Goal: Task Accomplishment & Management: Complete application form

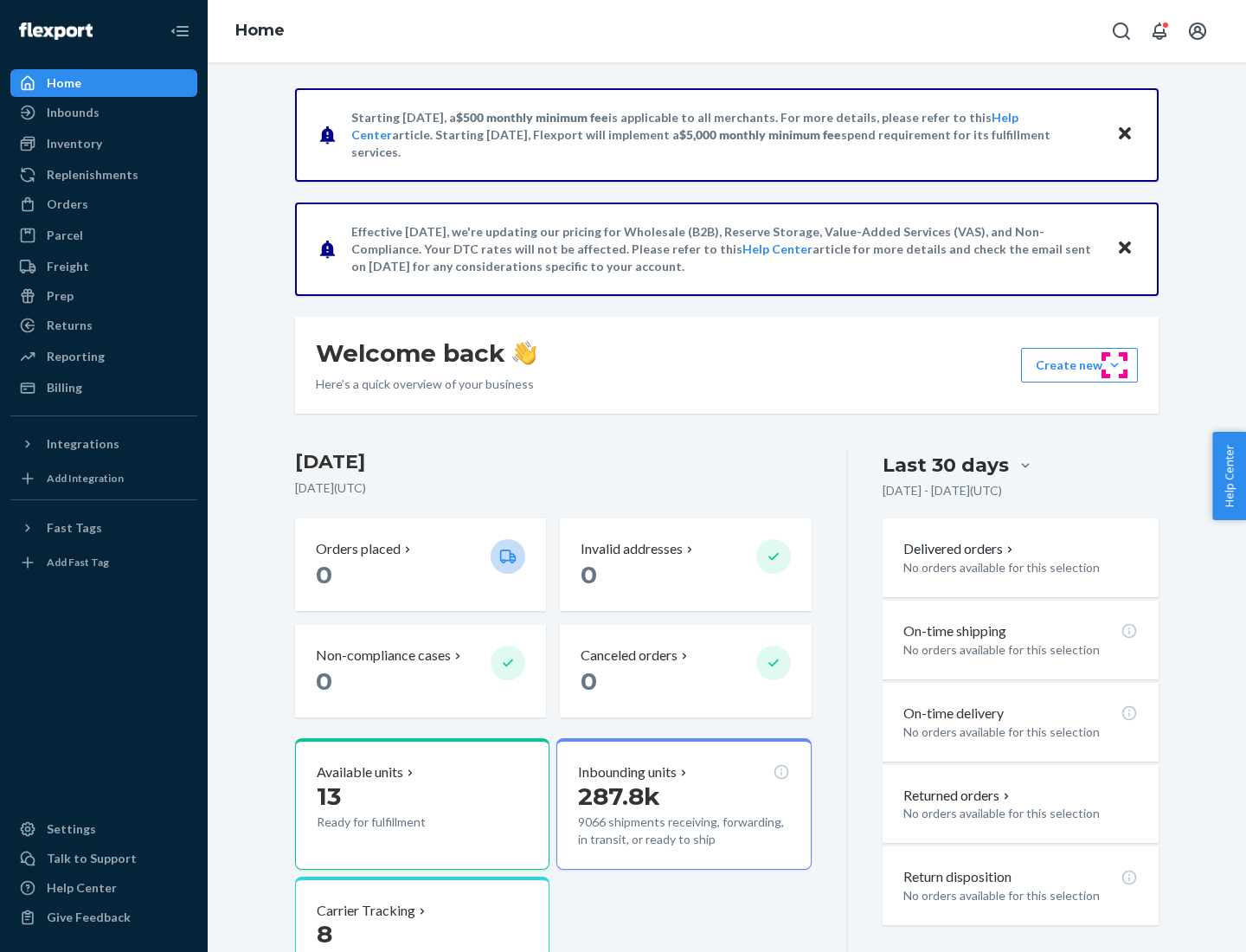
click at [1114, 365] on button "Create new Create new inbound Create new order Create new product" at bounding box center [1079, 365] width 117 height 34
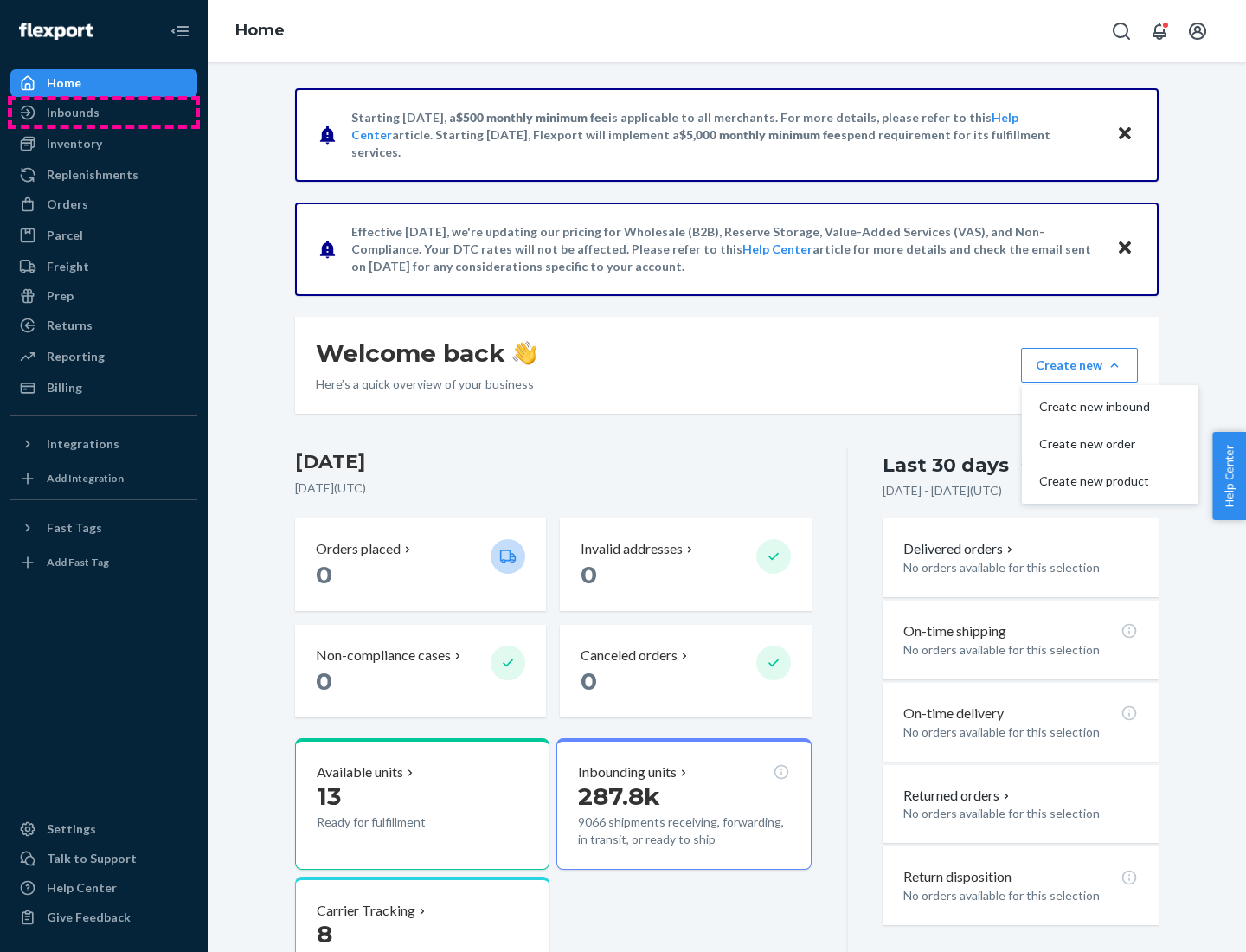
click at [103, 113] on div "Inbounds" at bounding box center [103, 113] width 183 height 25
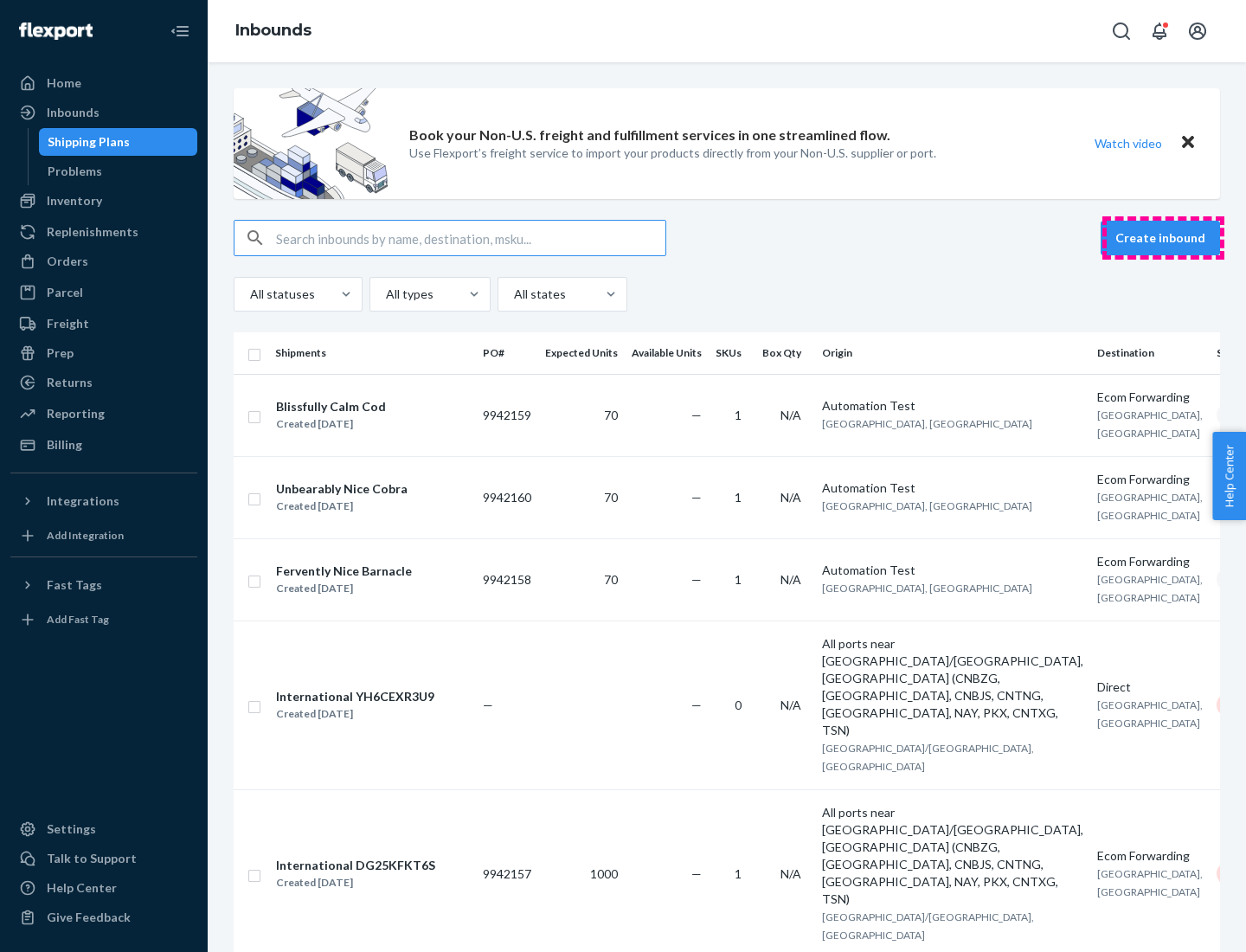
click at [1163, 238] on button "Create inbound" at bounding box center [1161, 238] width 120 height 34
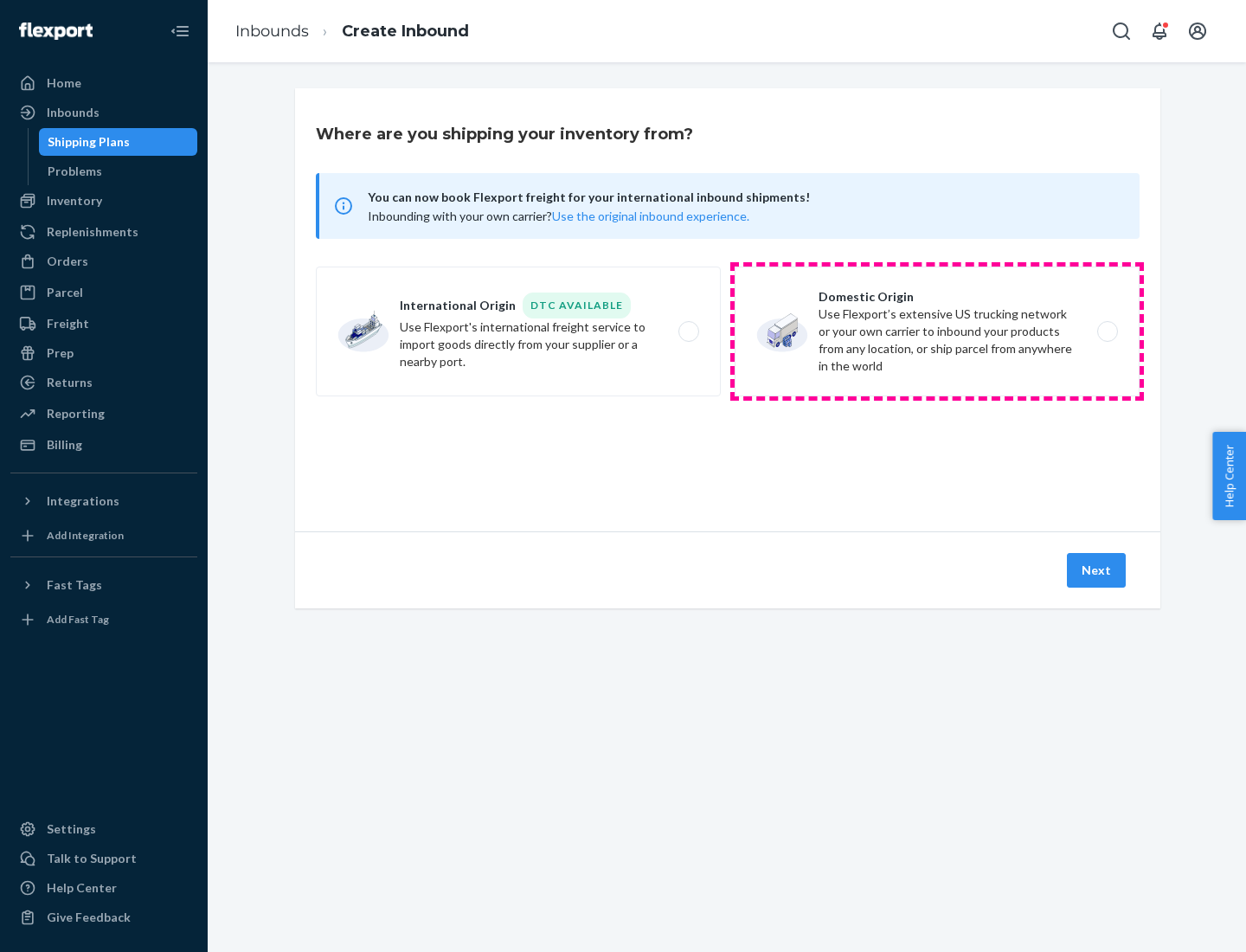
click at [937, 331] on label "Domestic Origin Use Flexport’s extensive US trucking network or your own carrie…" at bounding box center [937, 331] width 405 height 130
click at [1107, 331] on input "Domestic Origin Use Flexport’s extensive US trucking network or your own carrie…" at bounding box center [1113, 332] width 11 height 11
radio input "true"
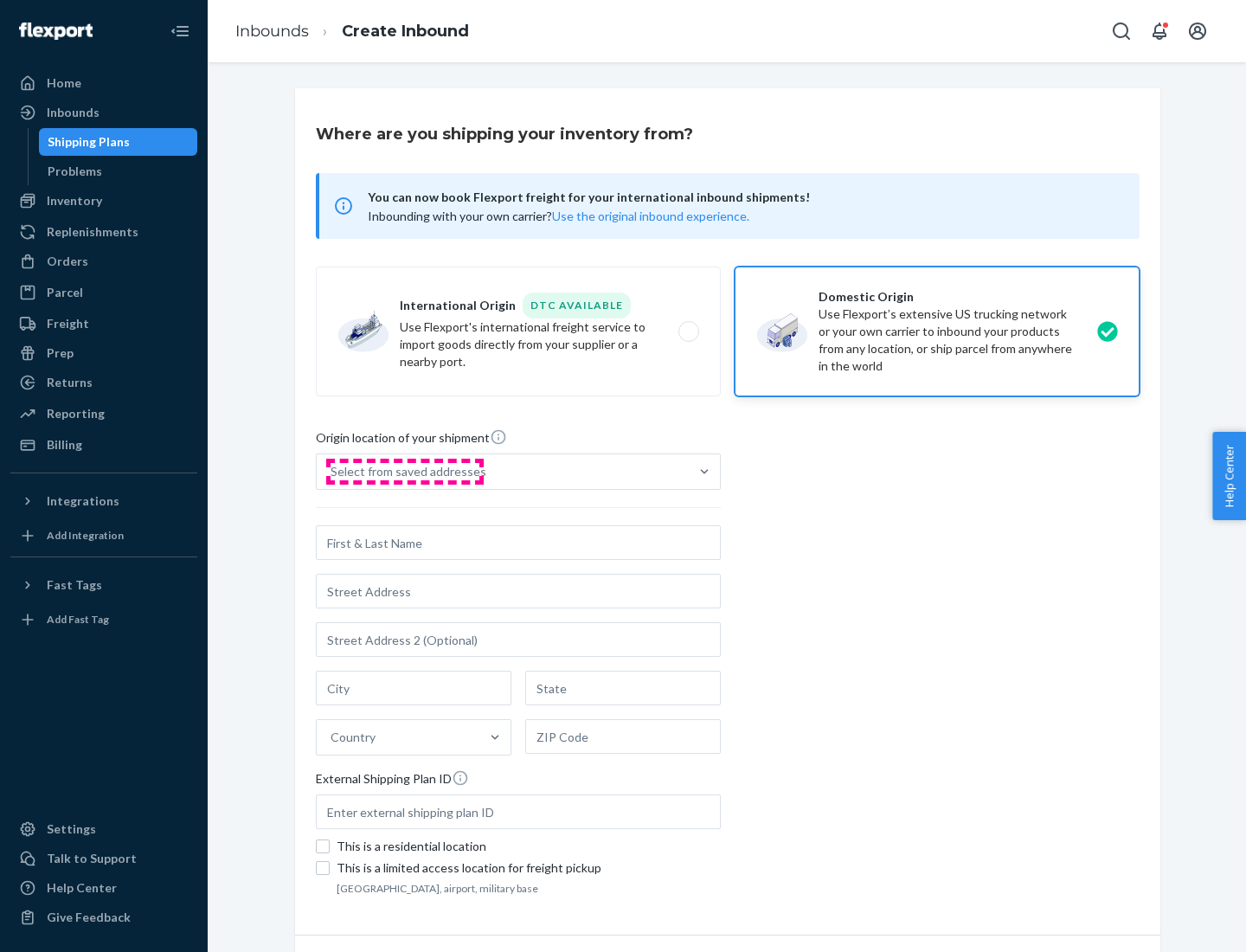
click at [404, 472] on div "Select from saved addresses" at bounding box center [408, 471] width 156 height 17
click at [332, 472] on input "Select from saved addresses" at bounding box center [331, 471] width 2 height 17
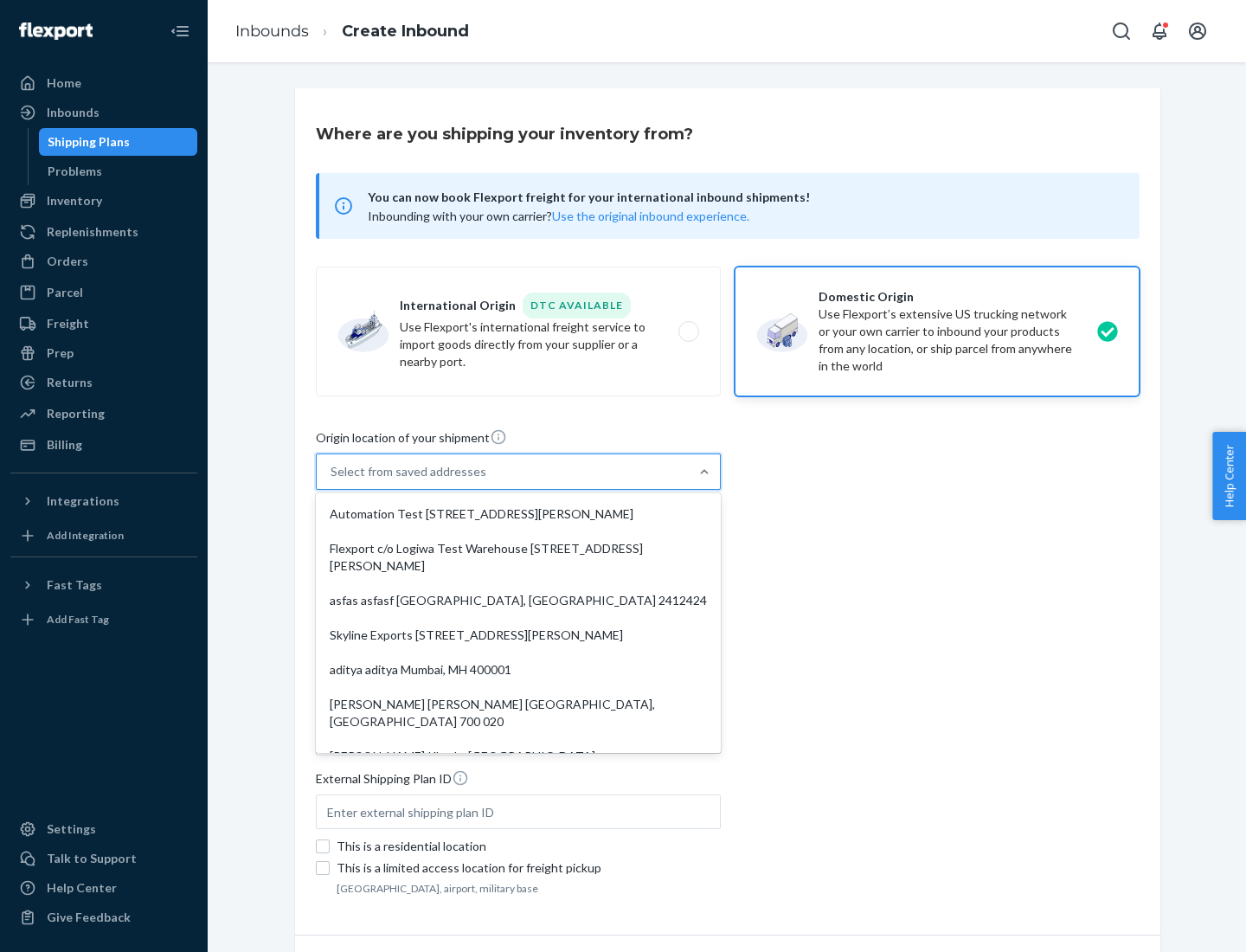
scroll to position [7, 0]
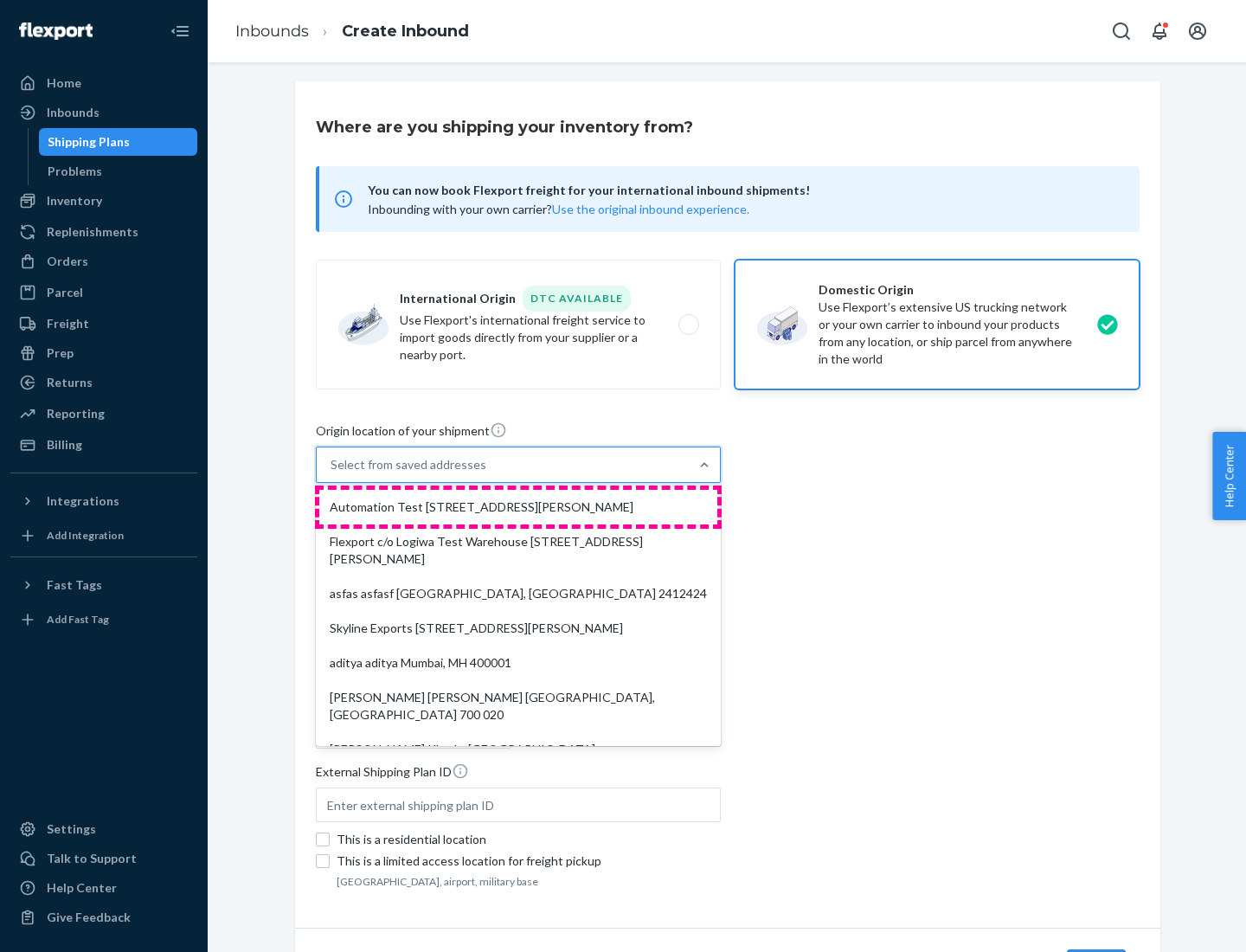
click at [518, 507] on div "Automation Test [STREET_ADDRESS][PERSON_NAME]" at bounding box center [518, 507] width 398 height 34
click at [332, 474] on input "option Automation Test [STREET_ADDRESS][PERSON_NAME]. 9 results available. Use …" at bounding box center [331, 465] width 2 height 17
type input "Automation Test"
type input "9th Floor"
type input "[GEOGRAPHIC_DATA]"
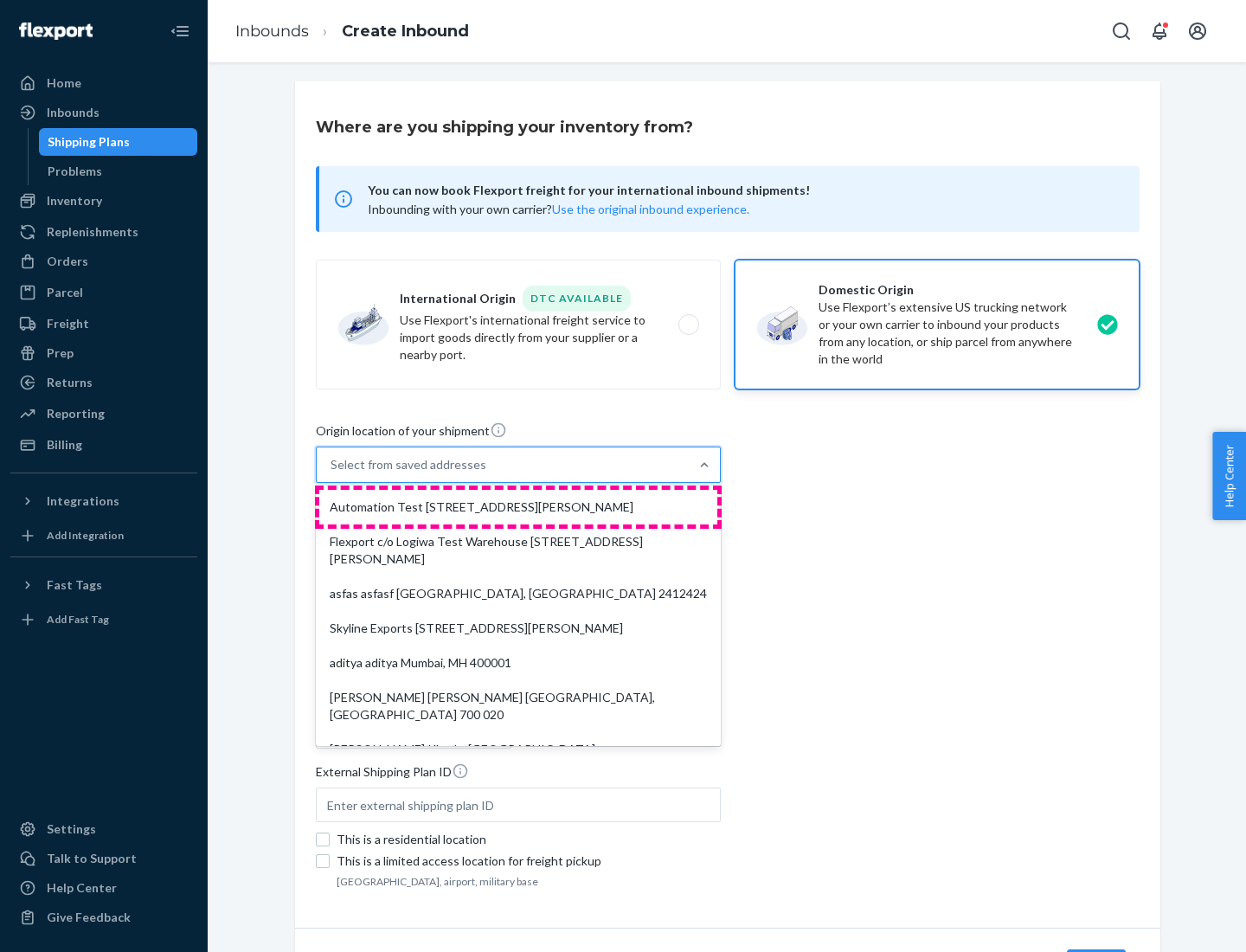
type input "CA"
type input "94104"
type input "[STREET_ADDRESS][PERSON_NAME]"
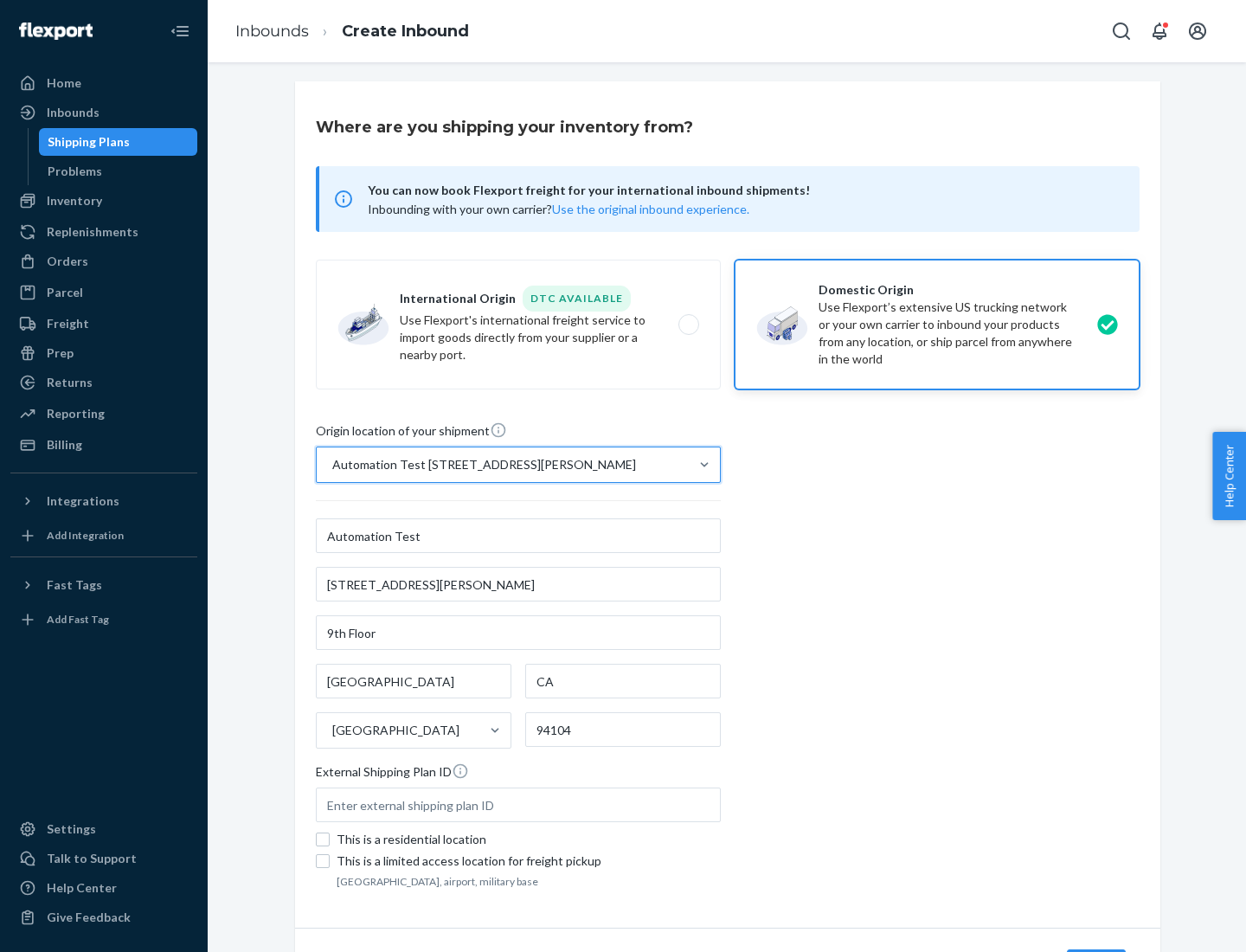
scroll to position [102, 0]
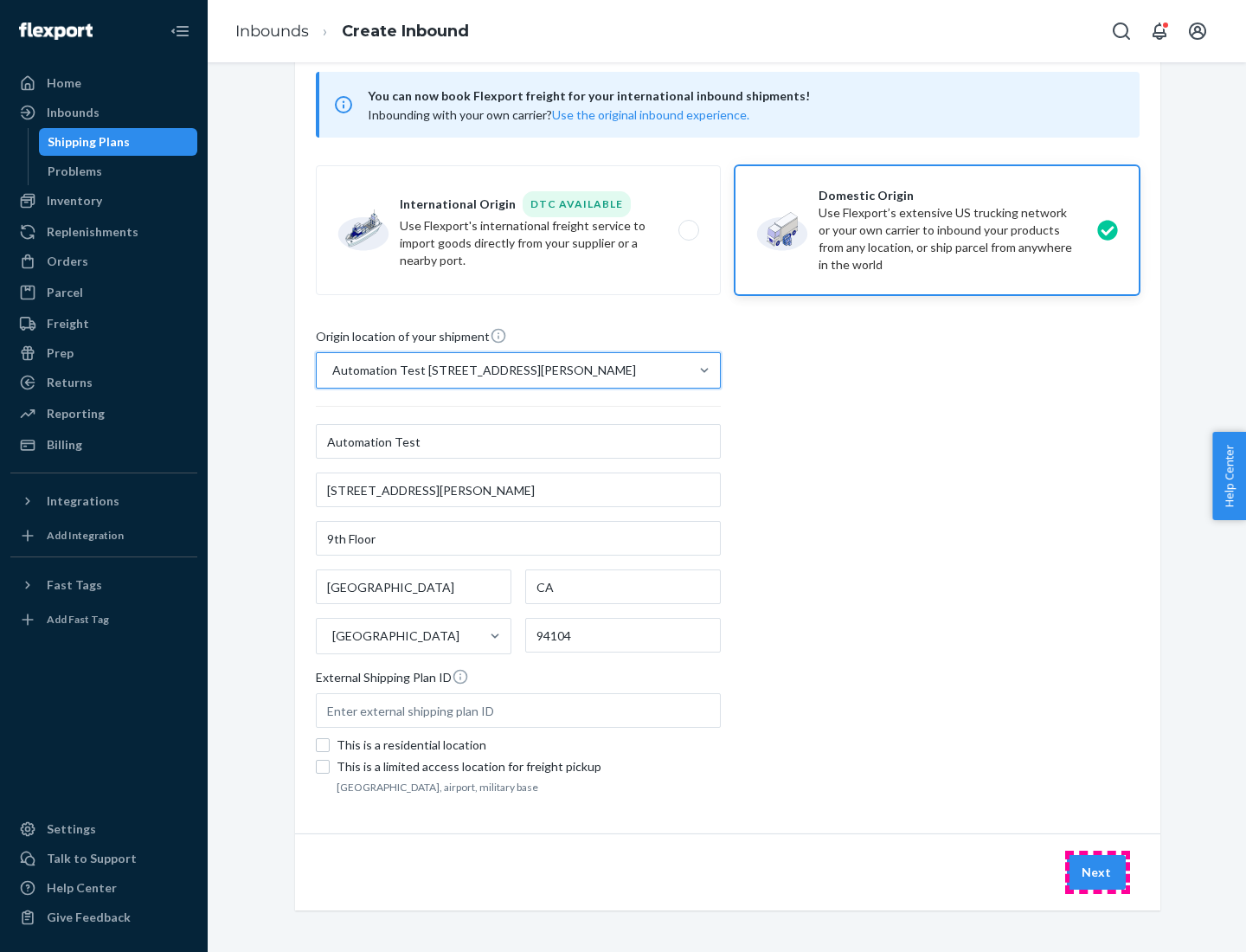
click at [1097, 872] on button "Next" at bounding box center [1096, 872] width 59 height 34
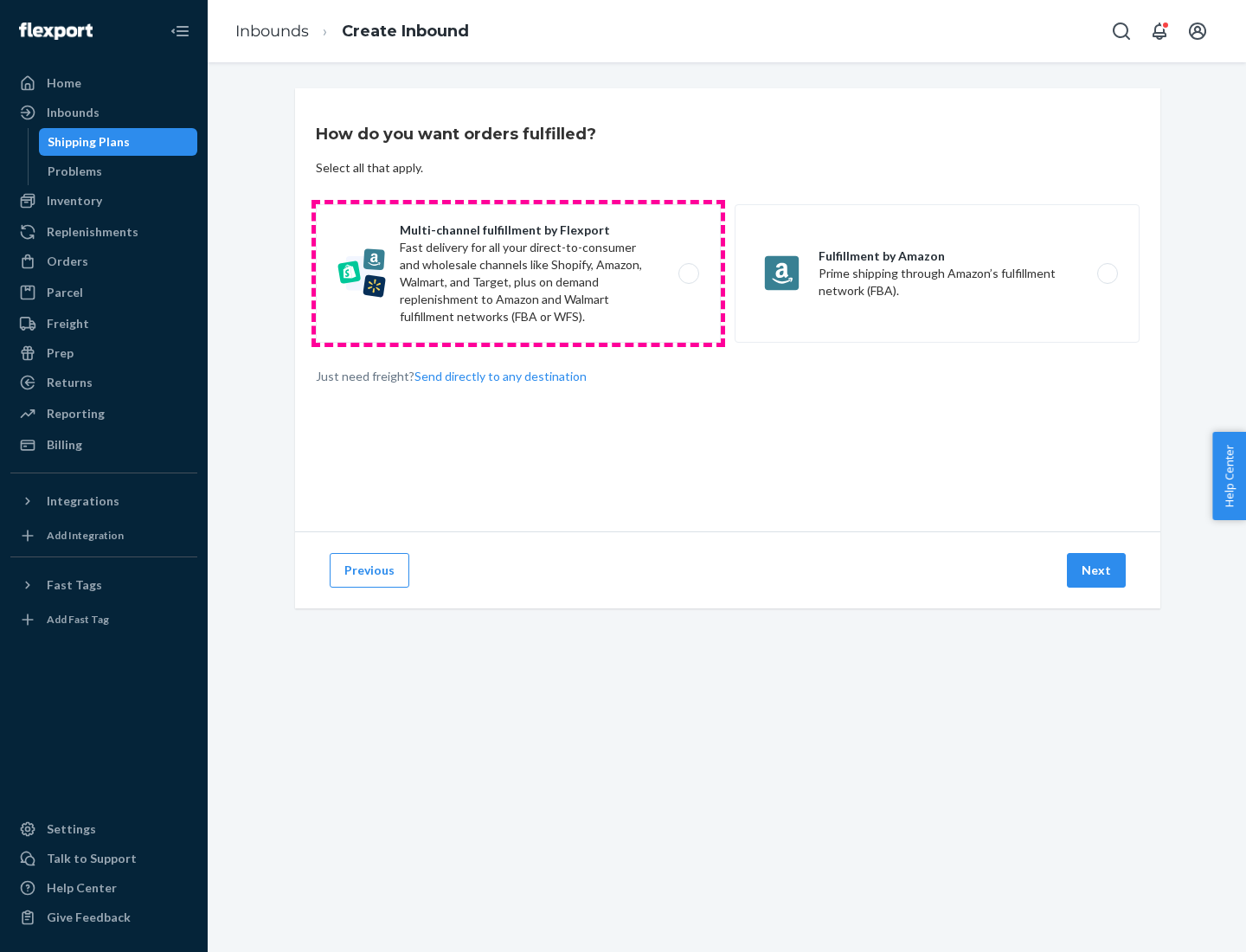
click at [518, 273] on label "Multi-channel fulfillment by Flexport Fast delivery for all your direct-to-cons…" at bounding box center [518, 273] width 405 height 139
click at [688, 273] on input "Multi-channel fulfillment by Flexport Fast delivery for all your direct-to-cons…" at bounding box center [693, 274] width 11 height 11
radio input "true"
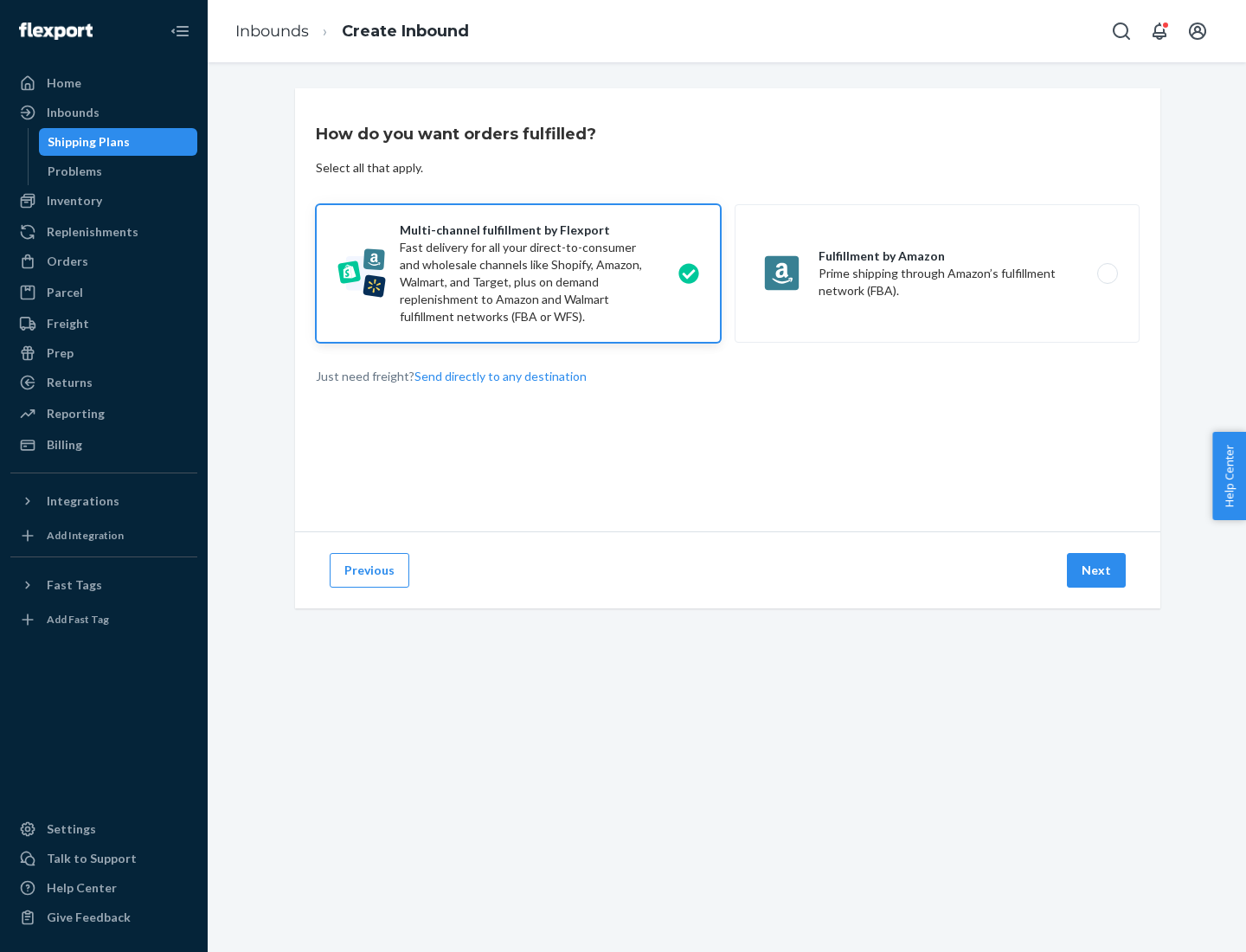
click at [1097, 571] on button "Next" at bounding box center [1096, 570] width 59 height 34
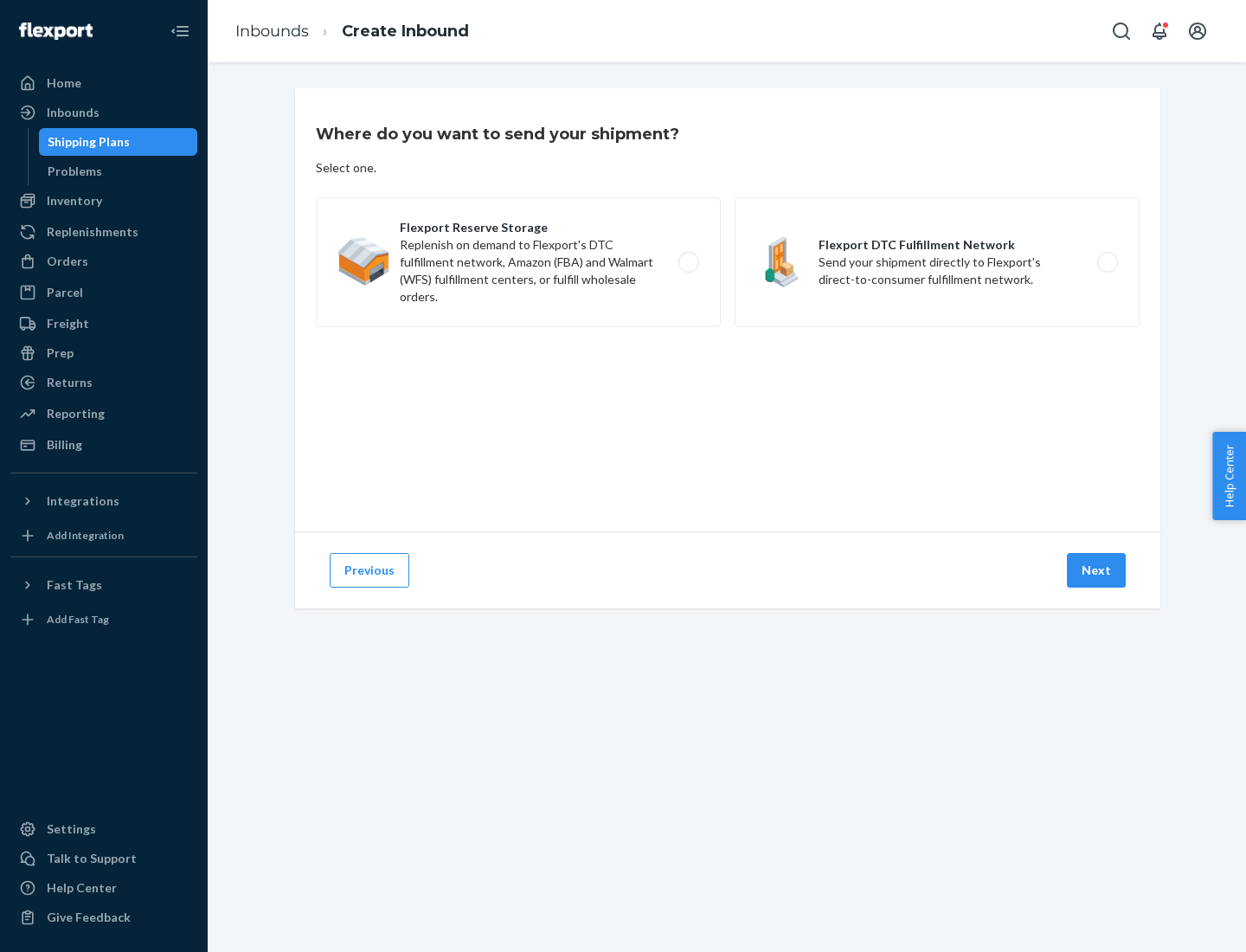
click at [937, 262] on label "Flexport DTC Fulfillment Network Send your shipment directly to Flexport's dire…" at bounding box center [937, 261] width 405 height 130
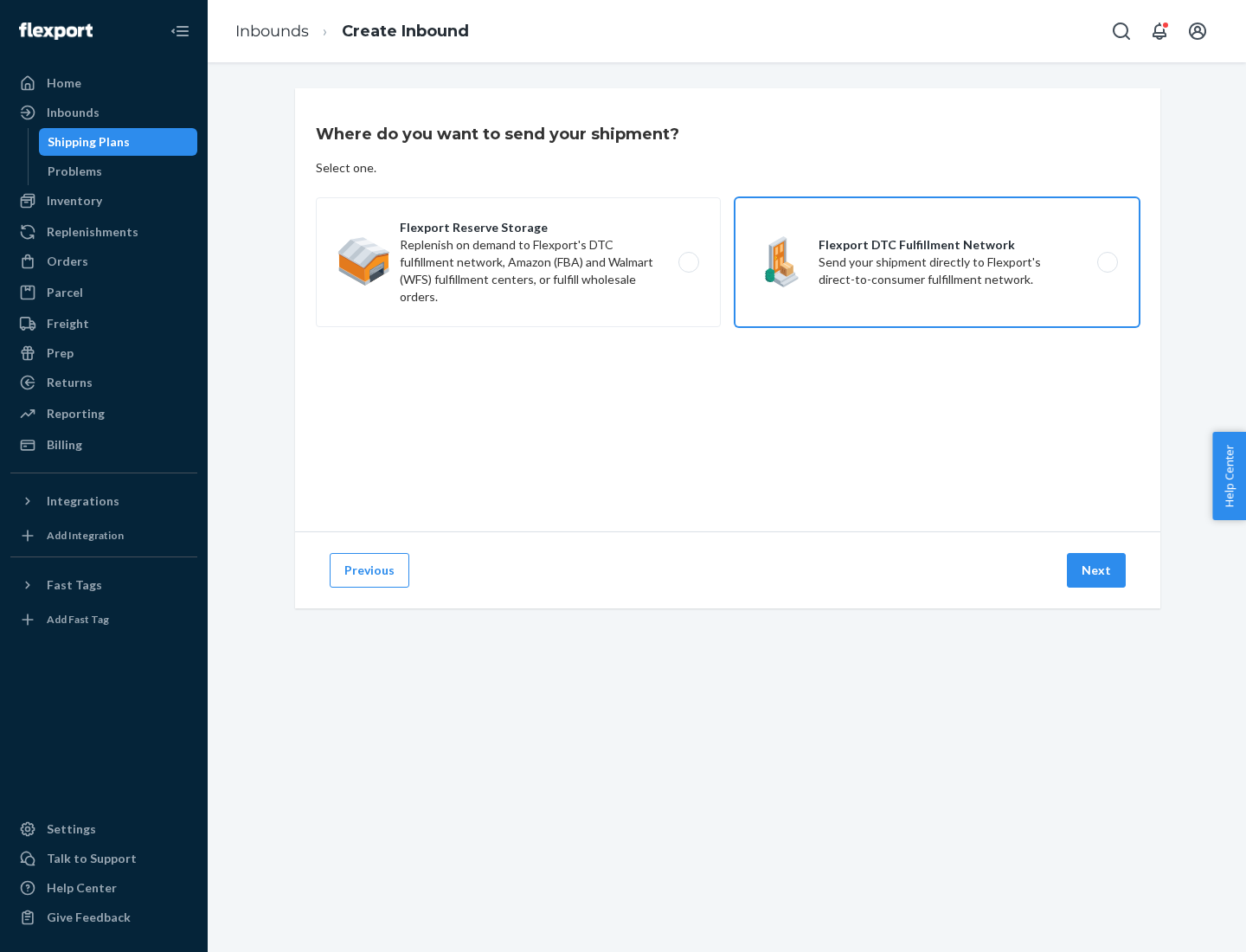
click at [1107, 262] on input "Flexport DTC Fulfillment Network Send your shipment directly to Flexport's dire…" at bounding box center [1113, 262] width 11 height 11
radio input "true"
click at [1097, 571] on button "Next" at bounding box center [1096, 570] width 59 height 34
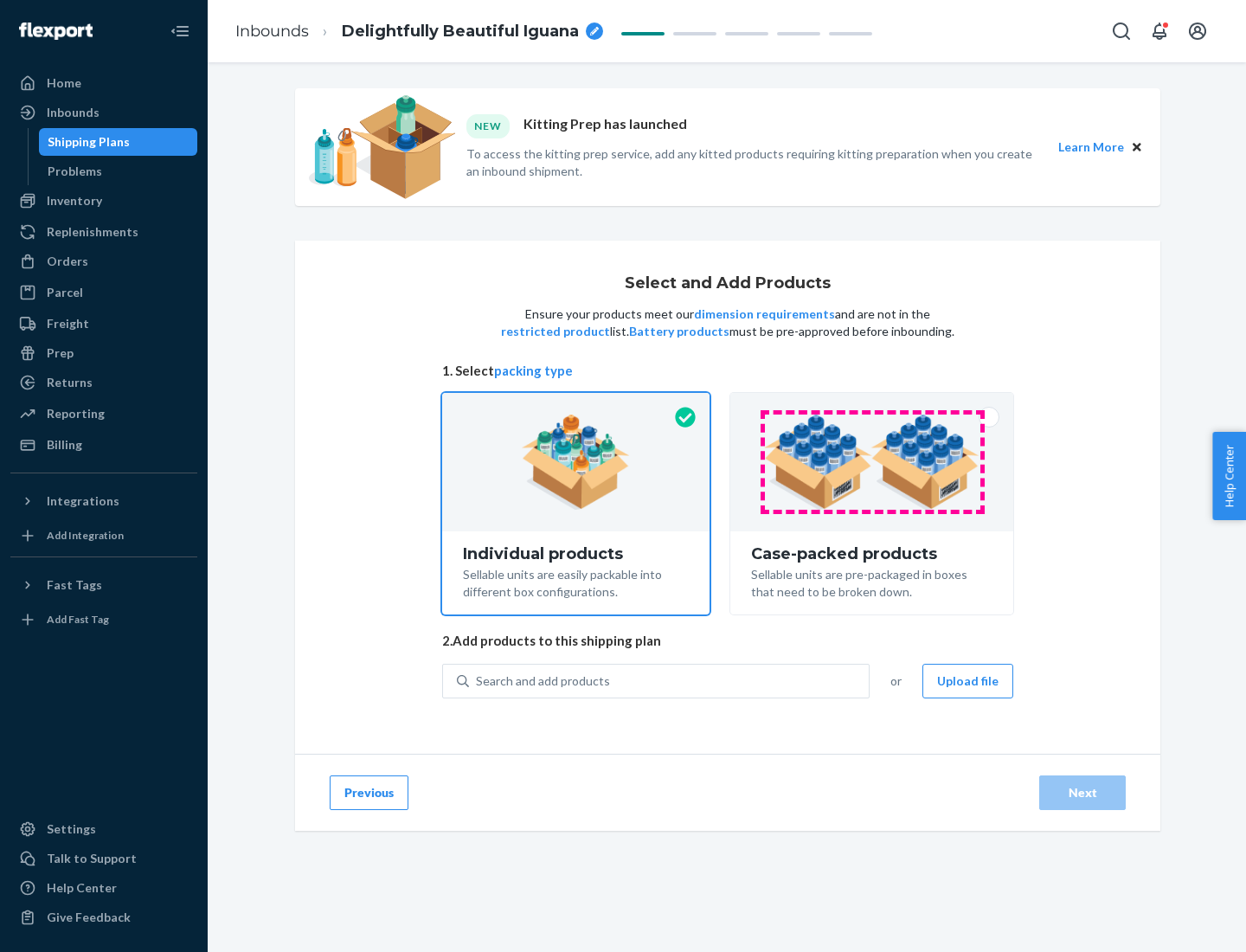
click at [872, 462] on img at bounding box center [871, 462] width 215 height 95
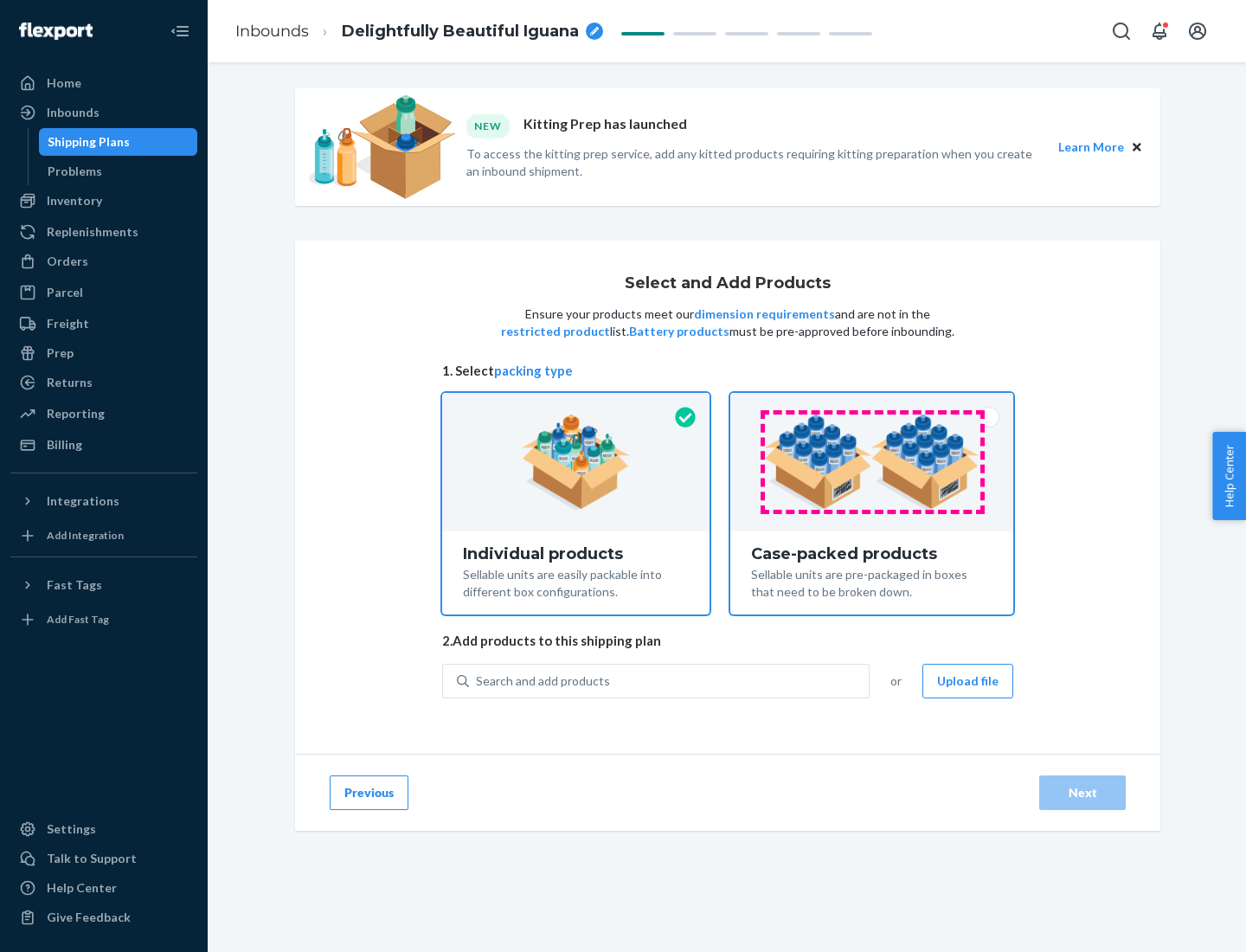
click at [872, 404] on input "Case-packed products Sellable units are pre-packaged in boxes that need to be b…" at bounding box center [872, 398] width 11 height 11
radio input "true"
radio input "false"
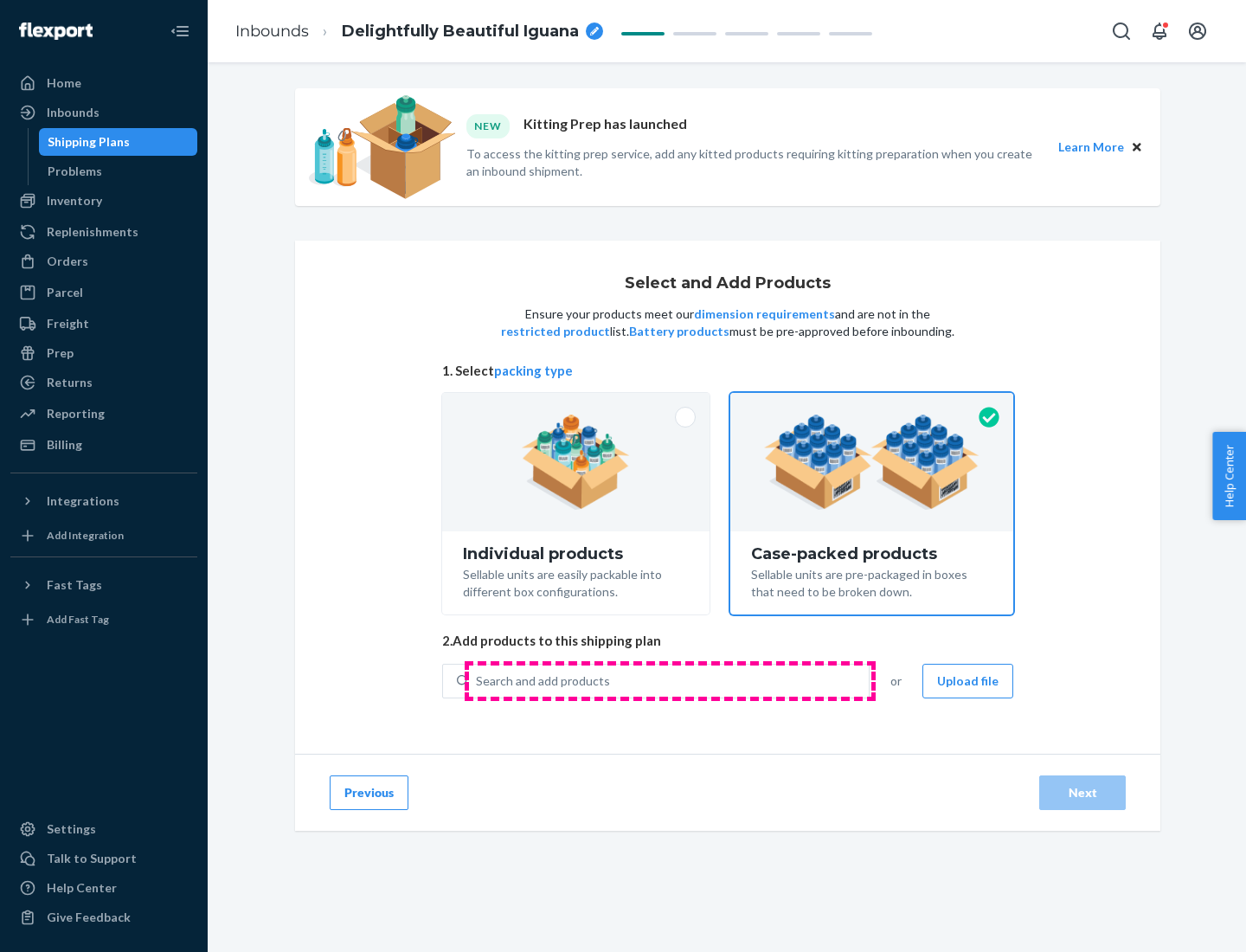
click at [670, 681] on div "Search and add products" at bounding box center [669, 681] width 400 height 31
click at [477, 681] on input "Search and add products" at bounding box center [477, 681] width 2 height 17
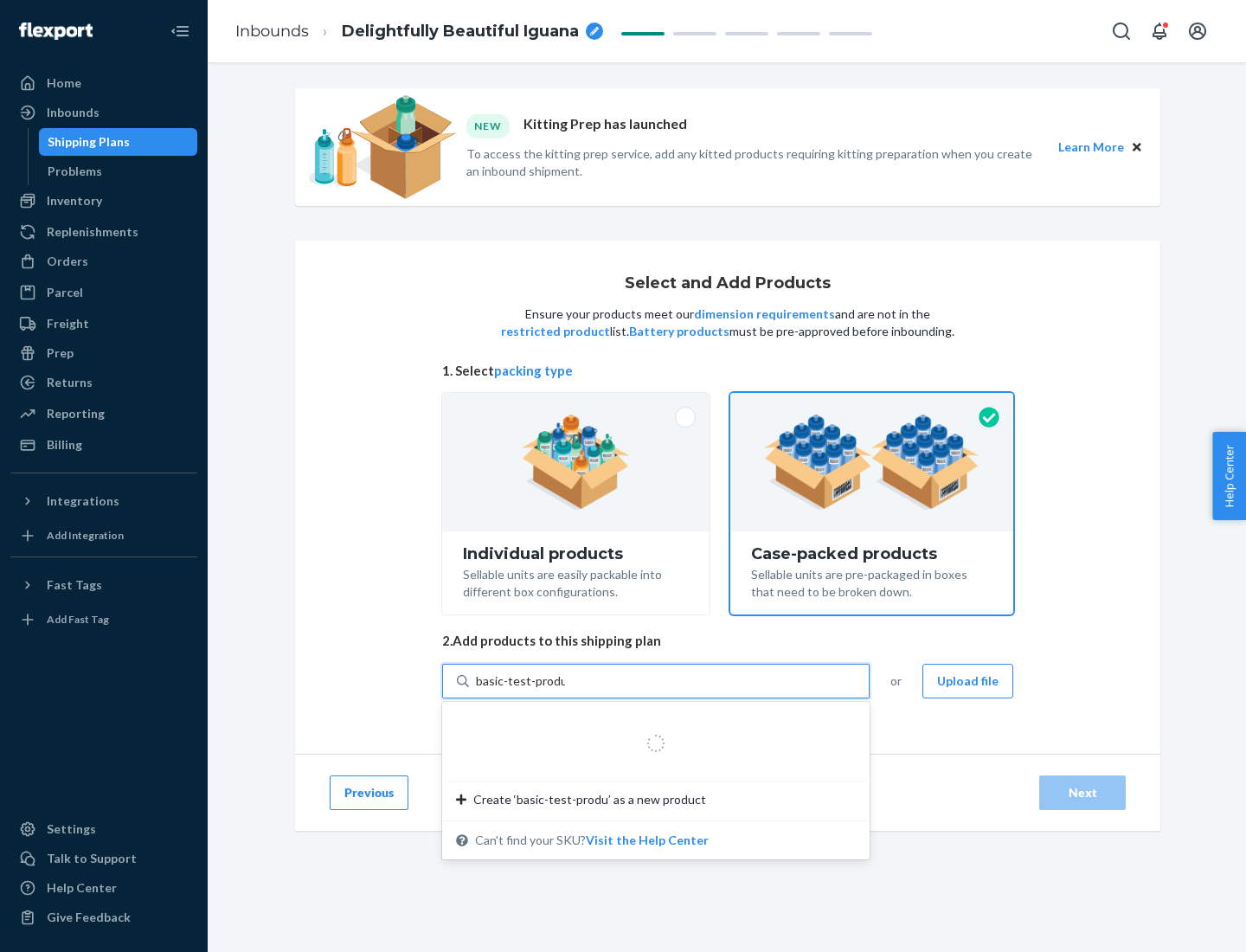
type input "basic-test-product-1"
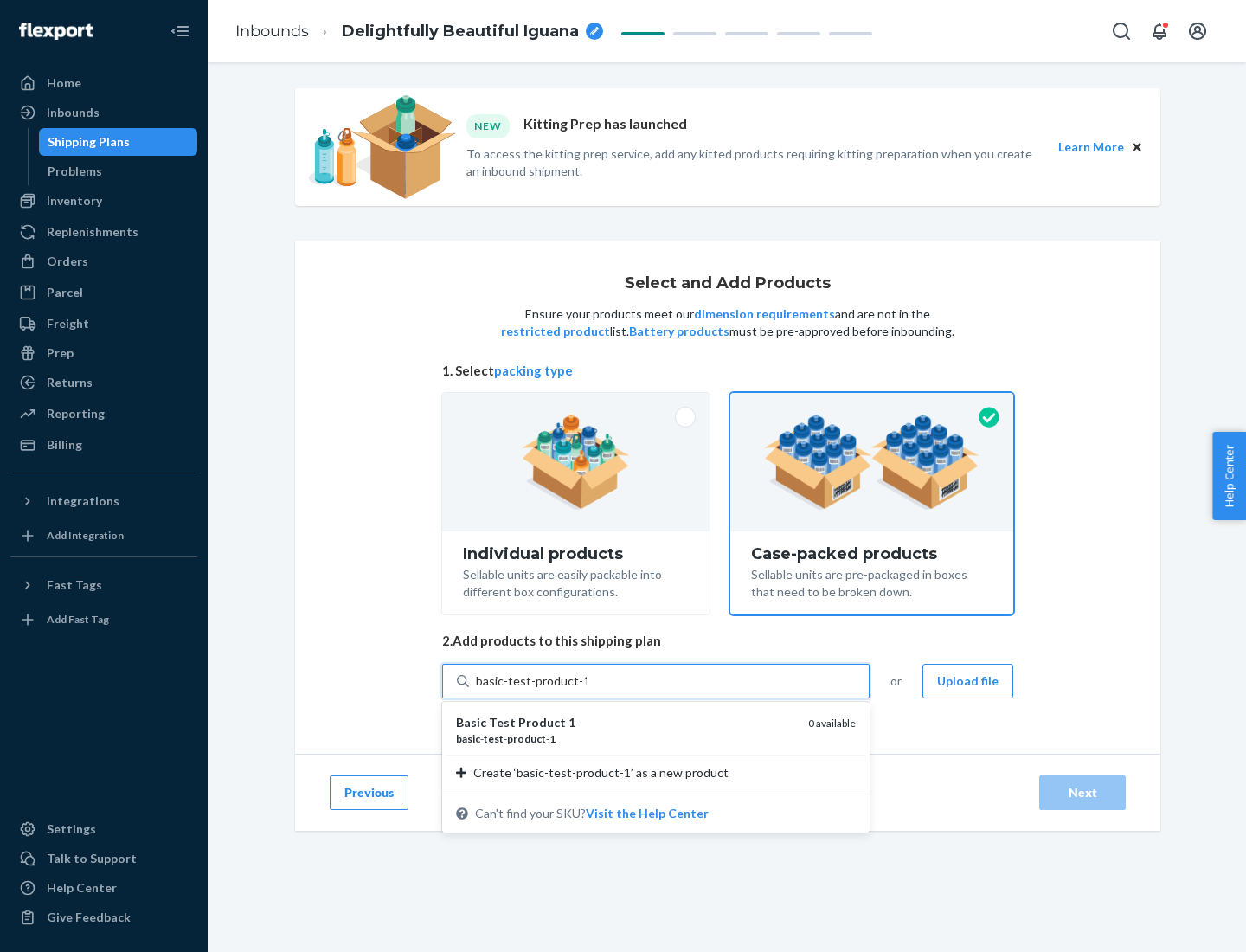
click at [626, 739] on div "basic - test - product - 1" at bounding box center [625, 739] width 338 height 15
click at [587, 690] on input "basic-test-product-1" at bounding box center [532, 681] width 111 height 17
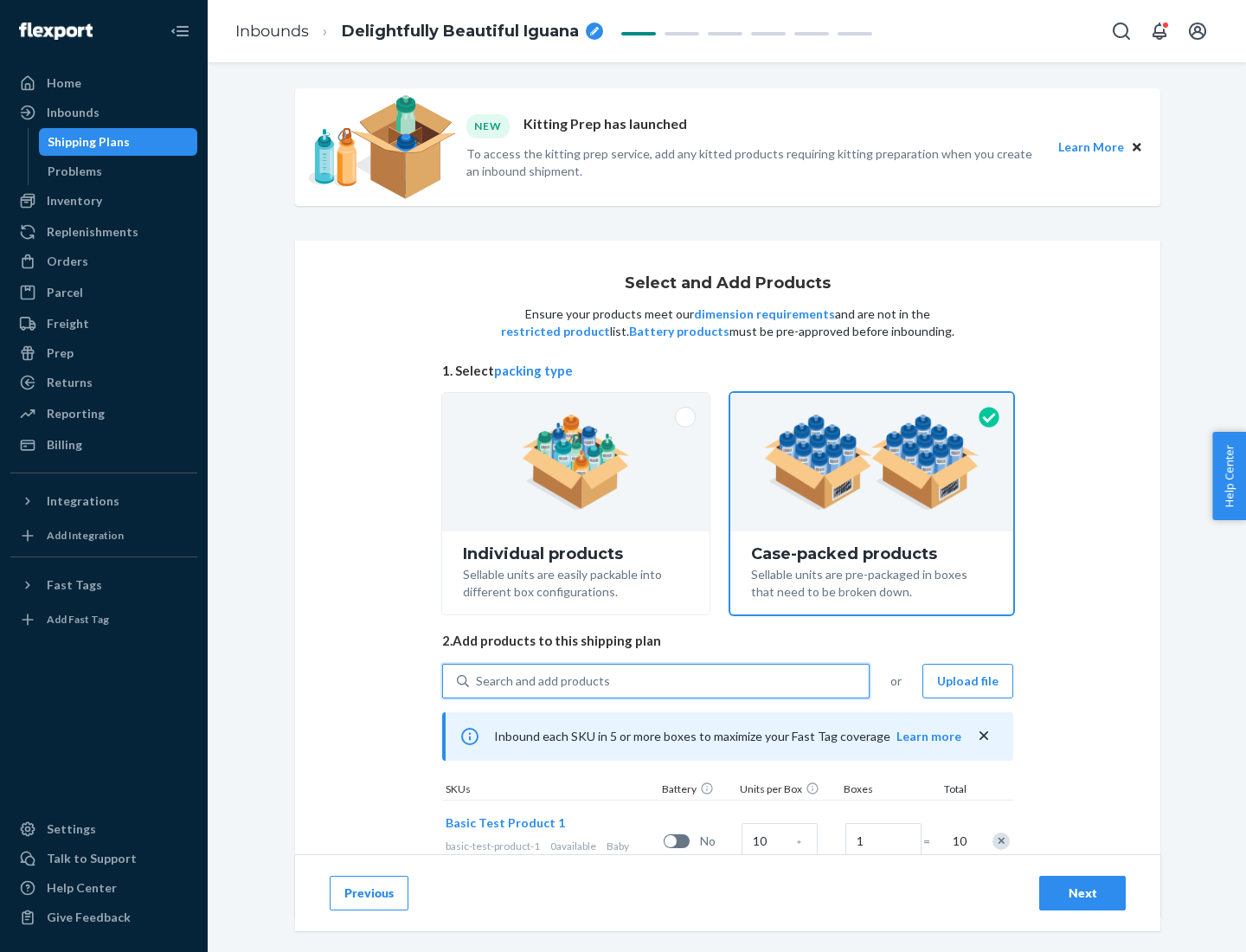
scroll to position [63, 0]
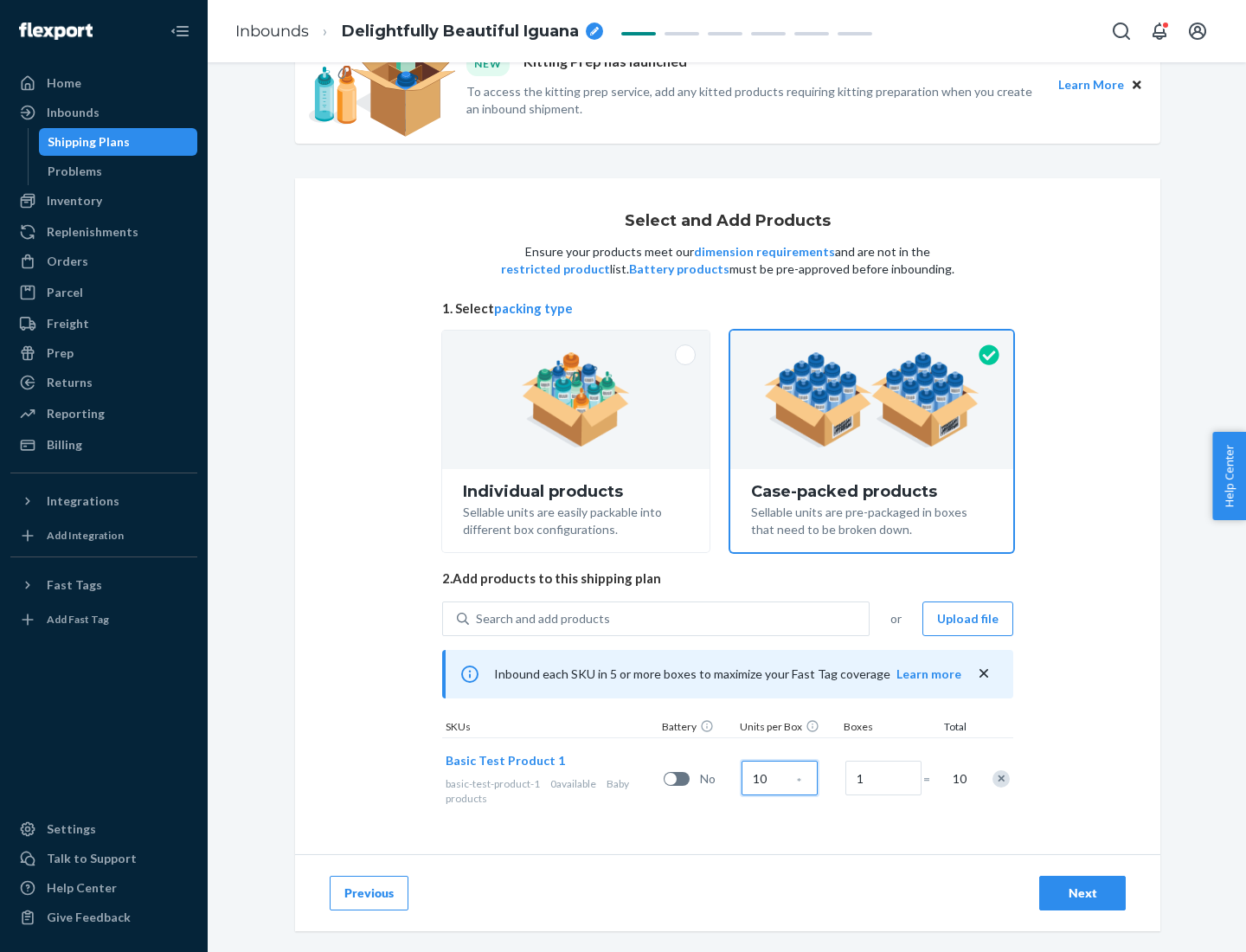
type input "10"
type input "7"
click at [1083, 893] on div "Next" at bounding box center [1083, 893] width 57 height 17
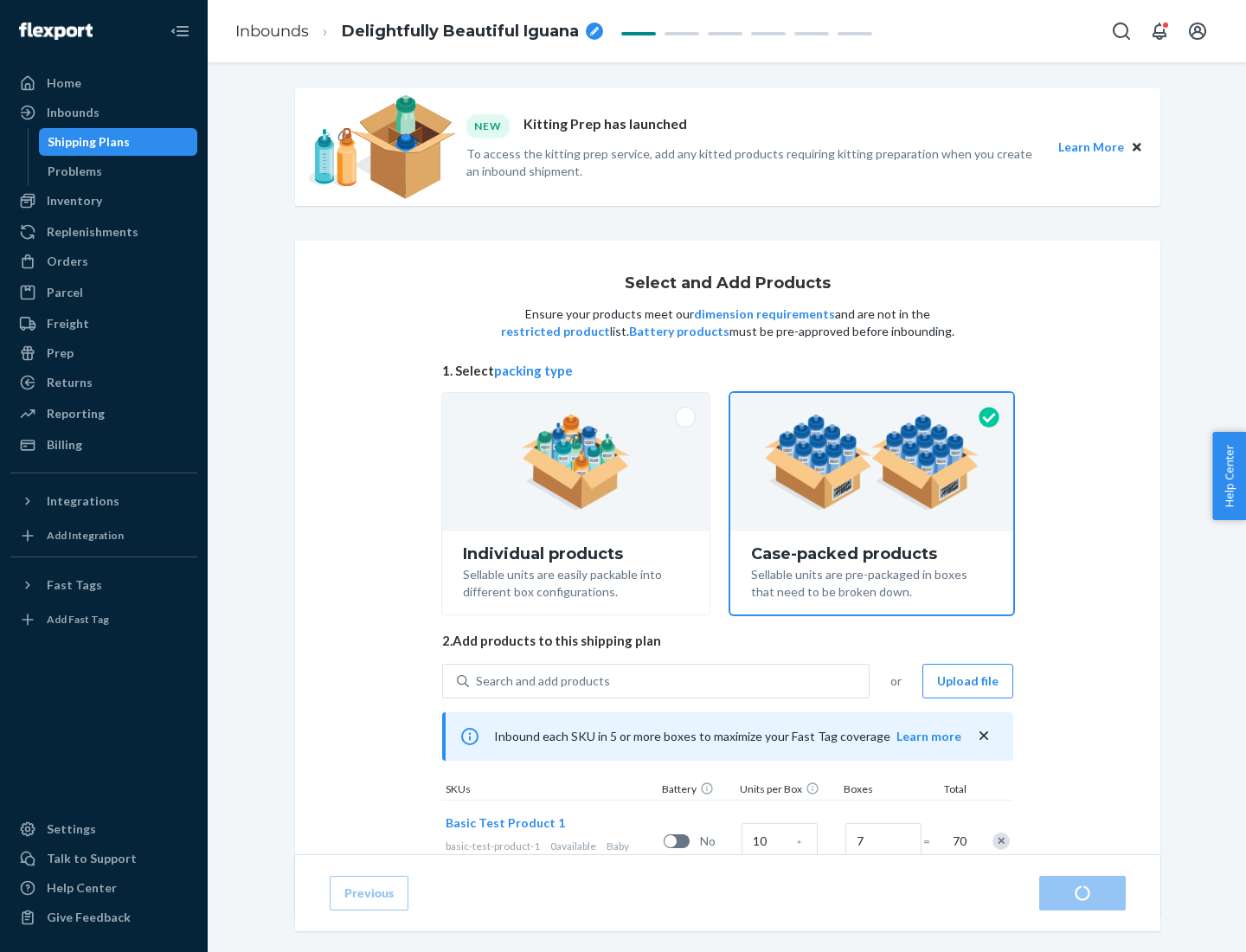
radio input "true"
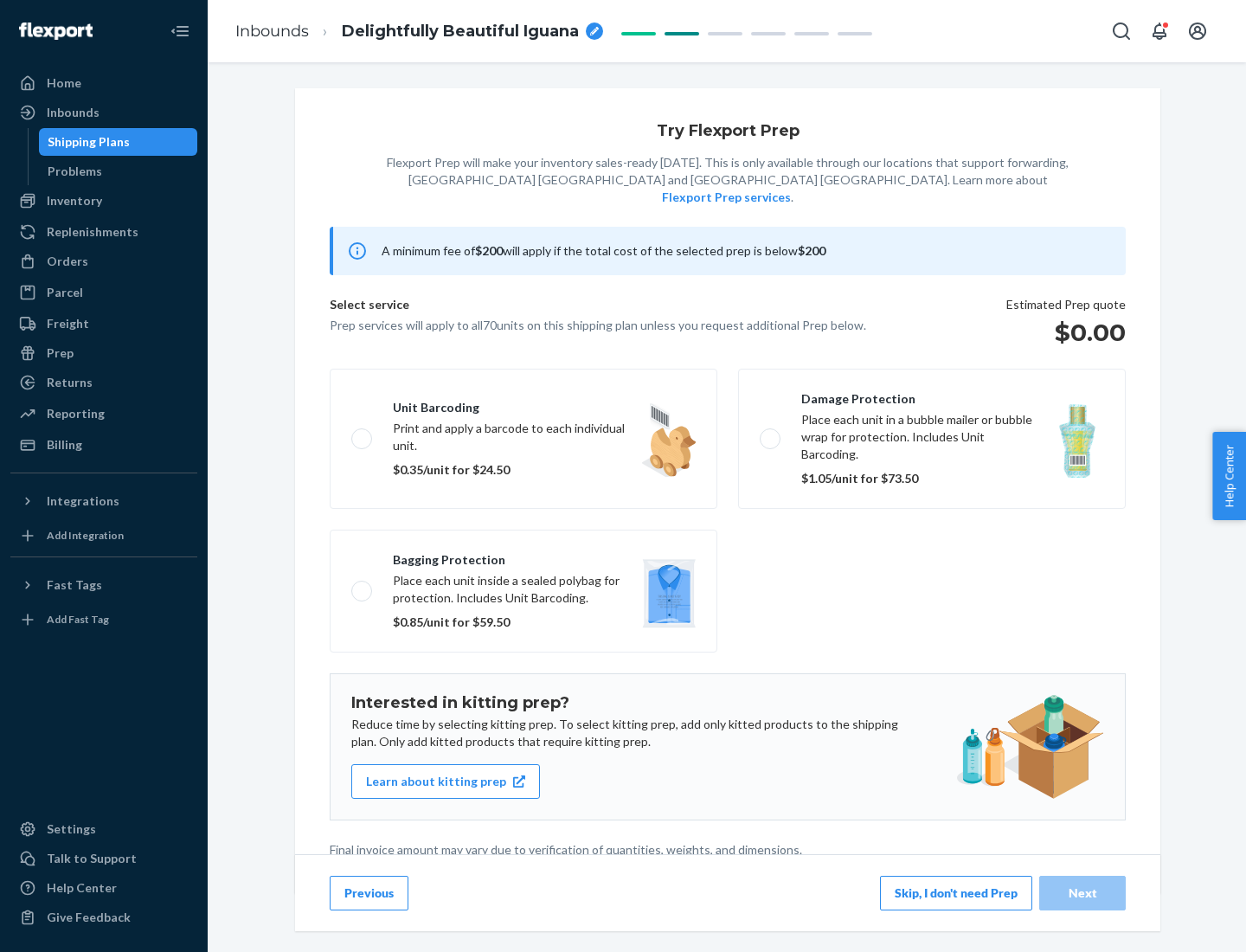
scroll to position [5, 0]
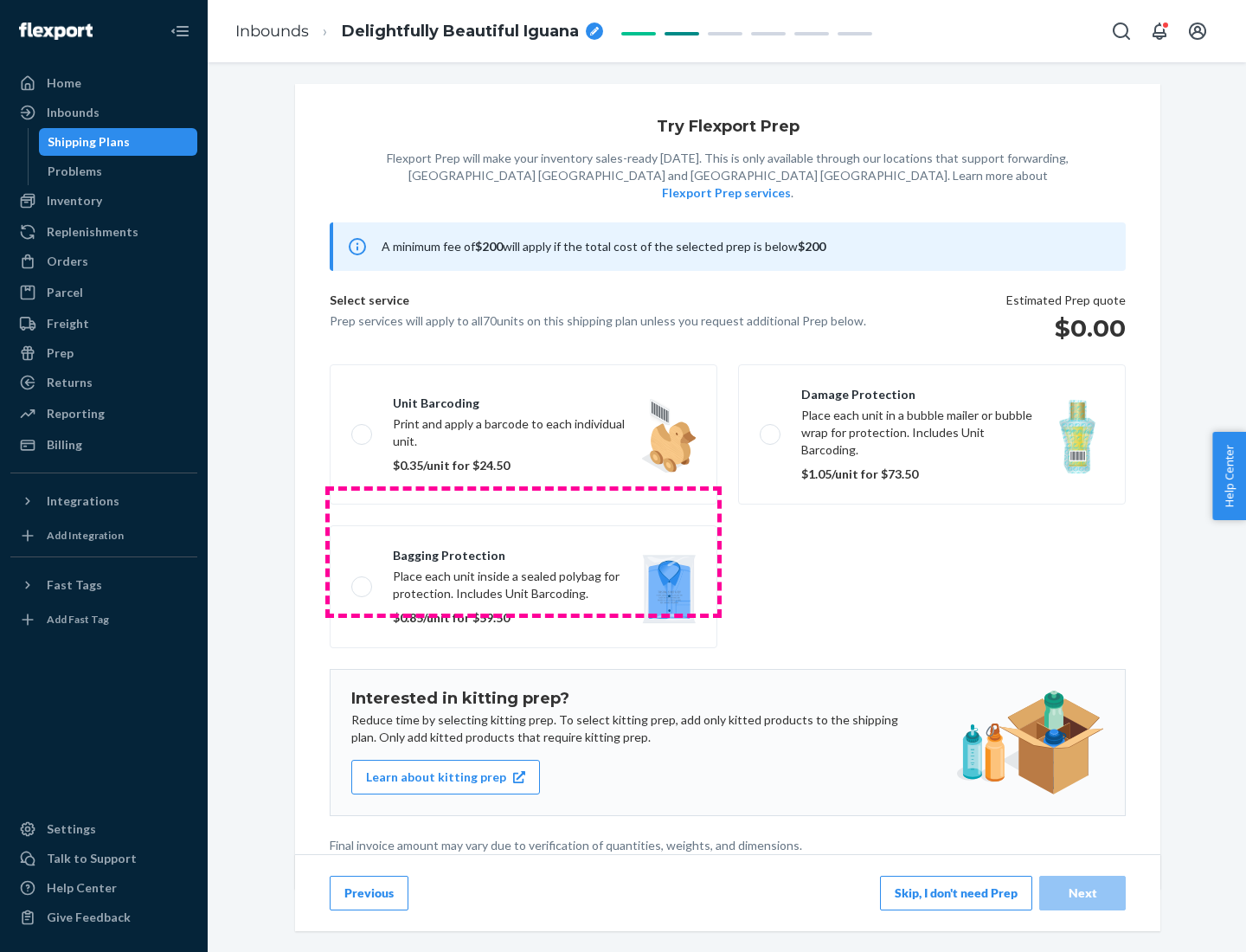
click at [524, 552] on label "Bagging protection Place each unit inside a sealed polybag for protection. Incl…" at bounding box center [523, 586] width 388 height 123
click at [363, 581] on input "Bagging protection Place each unit inside a sealed polybag for protection. Incl…" at bounding box center [357, 586] width 11 height 11
checkbox input "true"
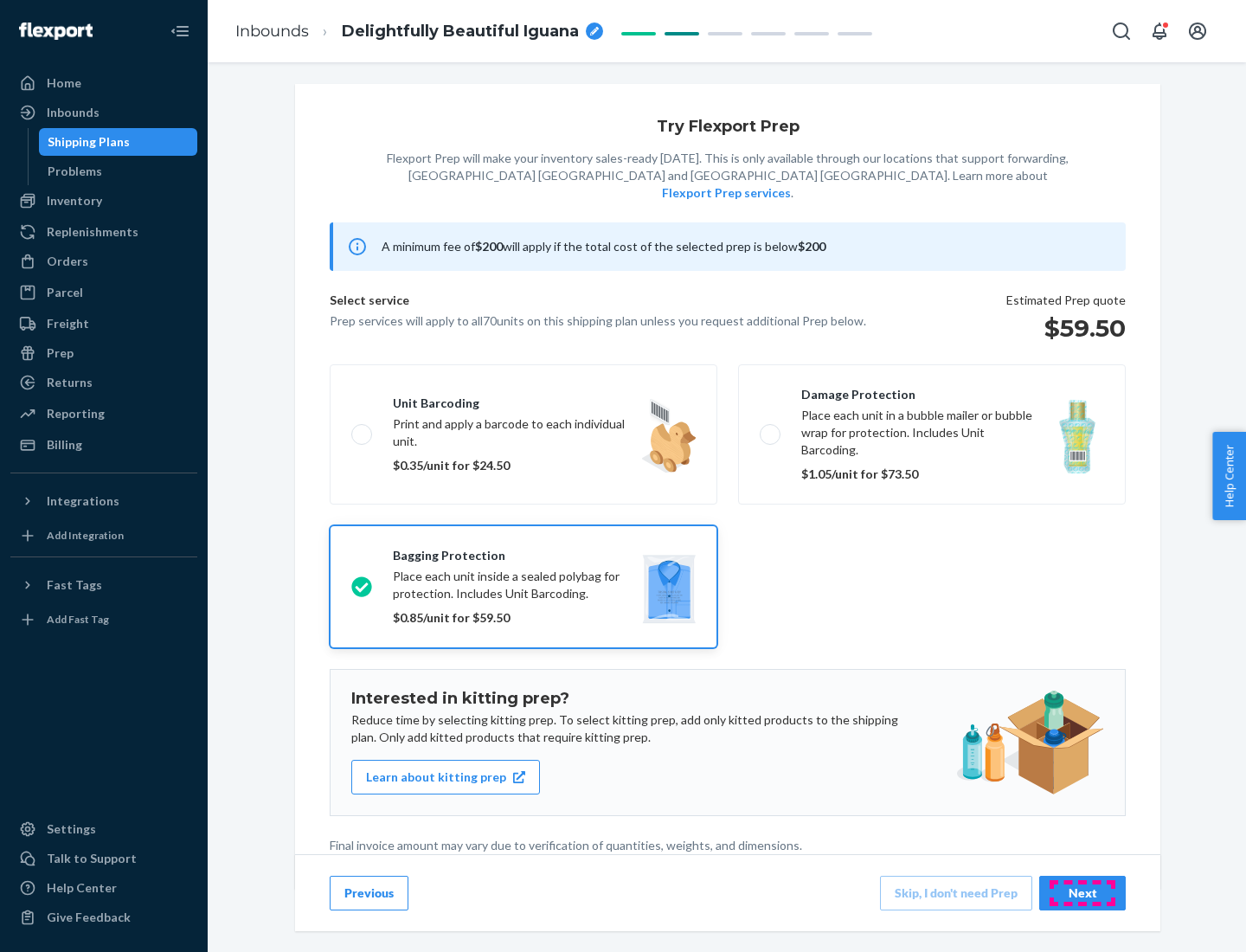
click at [1083, 892] on div "Next" at bounding box center [1083, 893] width 57 height 17
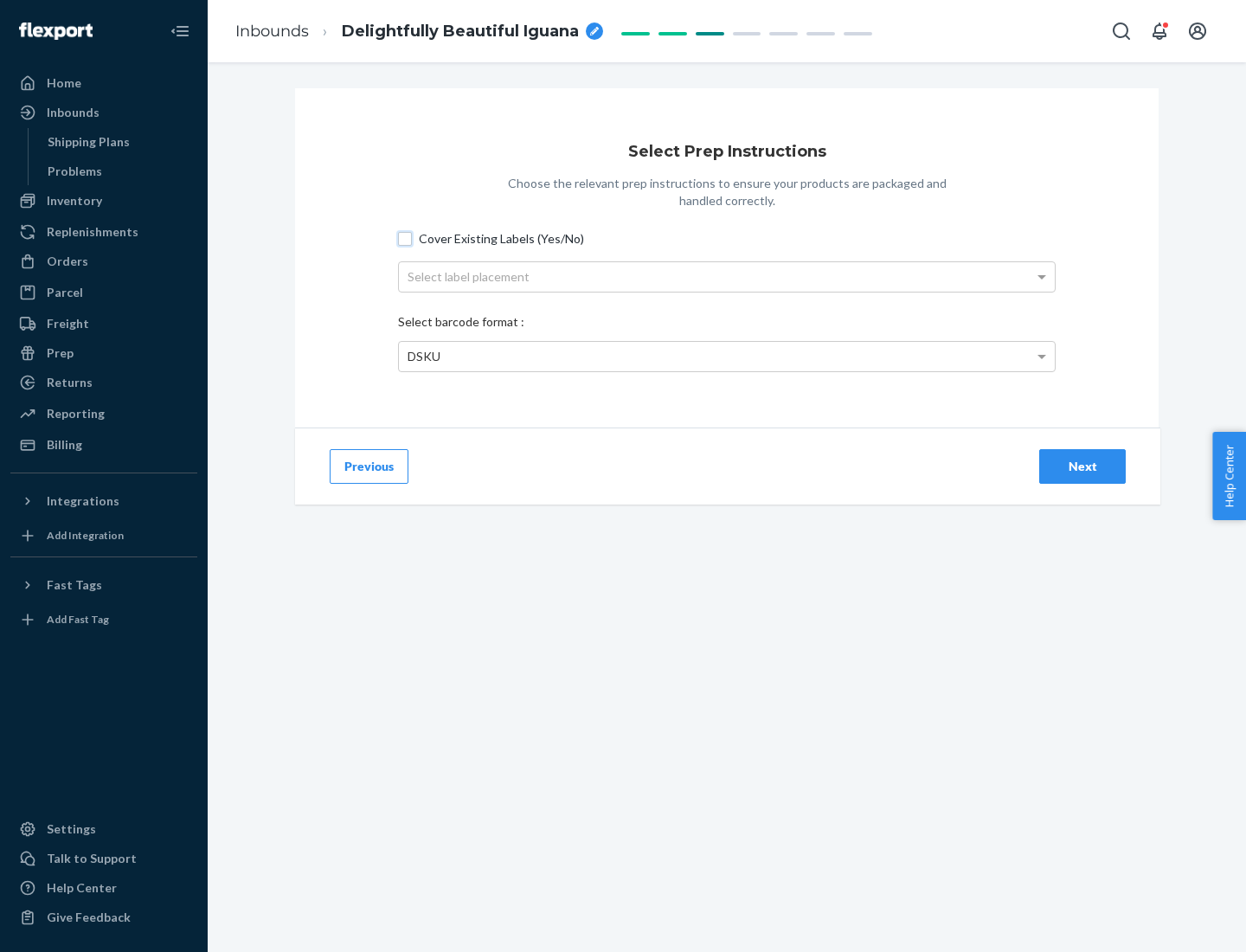
click at [405, 238] on input "Cover Existing Labels (Yes/No)" at bounding box center [405, 239] width 14 height 14
checkbox input "true"
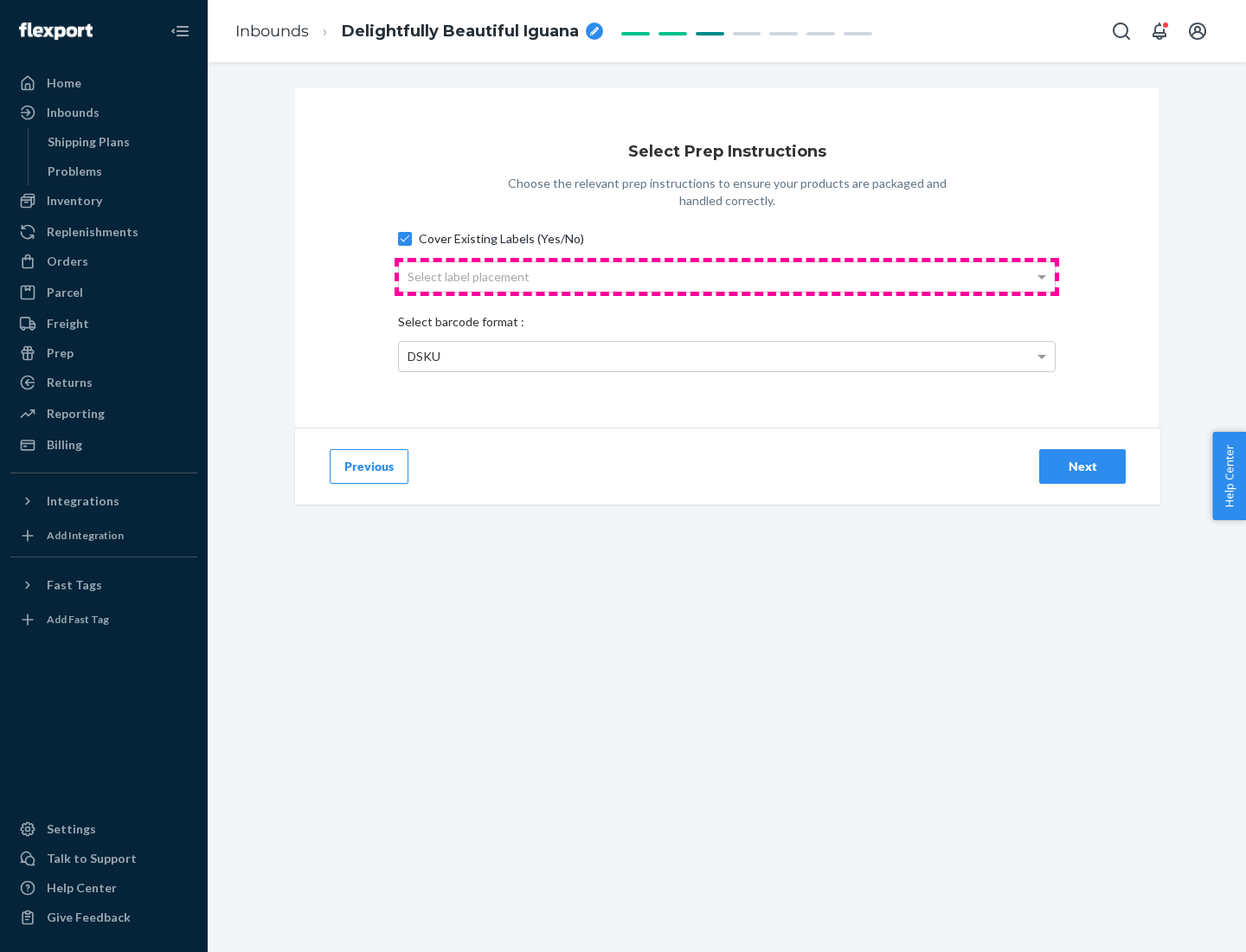
click at [727, 276] on div "Select label placement" at bounding box center [727, 277] width 656 height 29
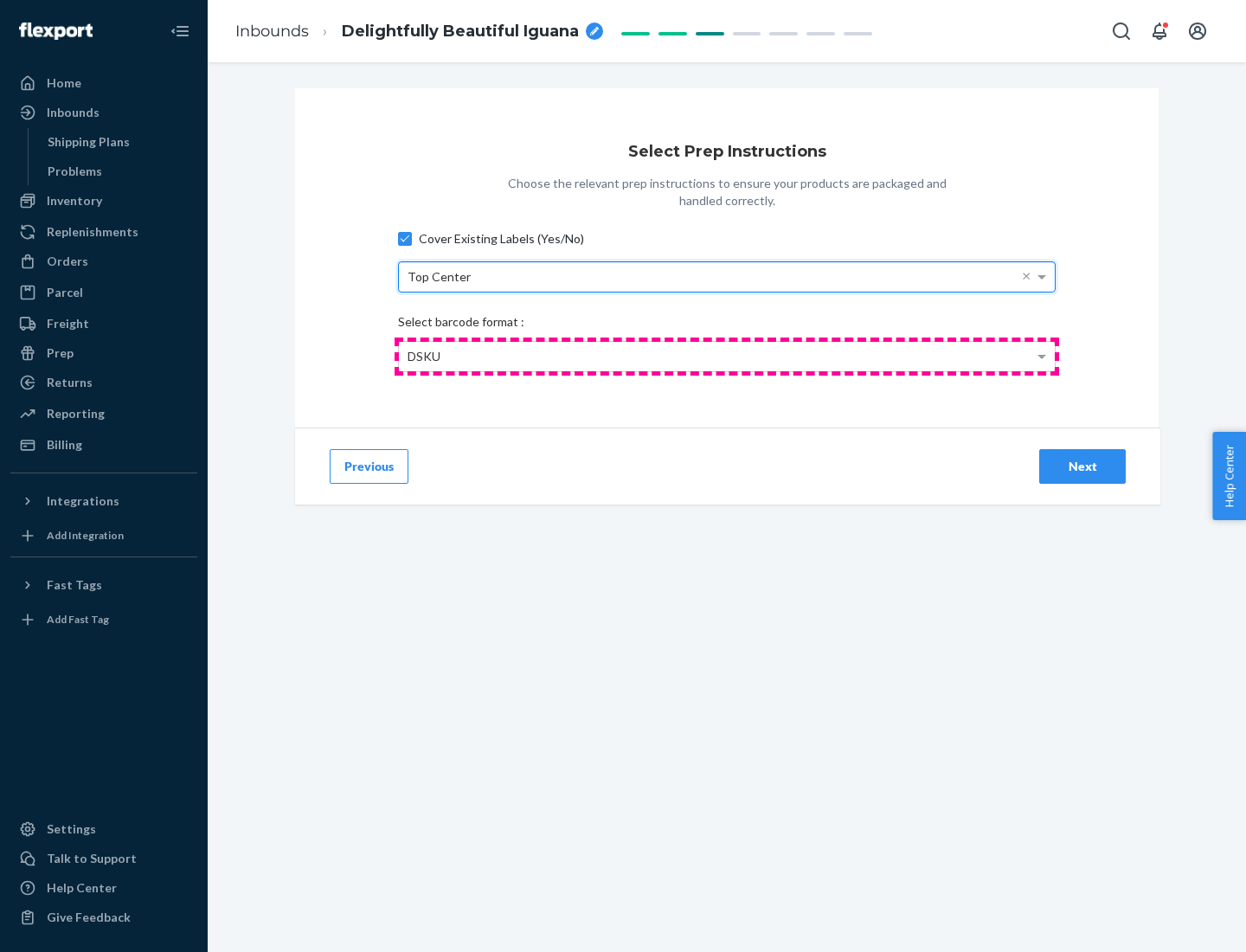
click at [727, 356] on div "DSKU" at bounding box center [727, 357] width 656 height 29
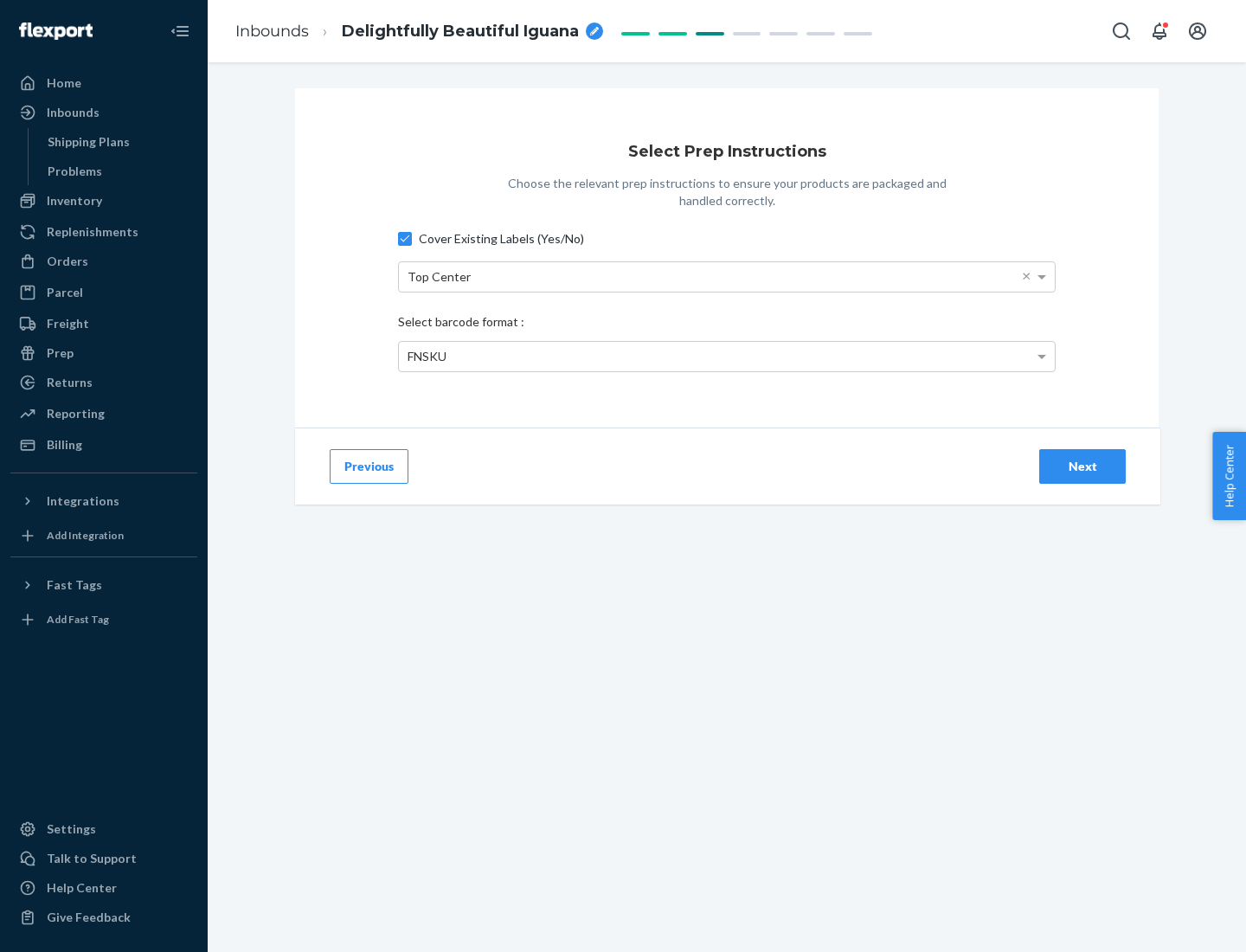
click at [1083, 466] on div "Next" at bounding box center [1083, 466] width 57 height 17
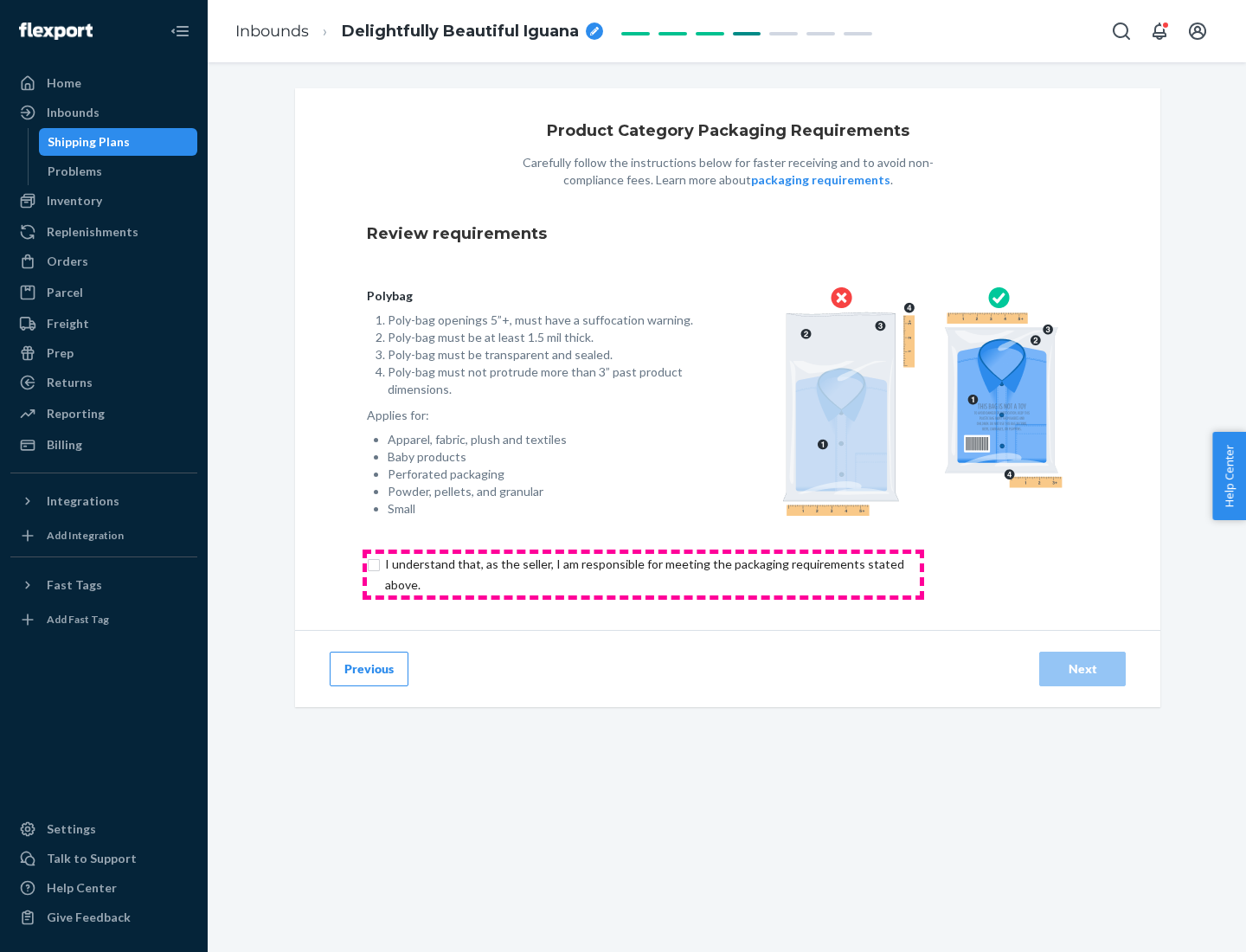
click at [643, 574] on input "checkbox" at bounding box center [654, 574] width 575 height 42
checkbox input "true"
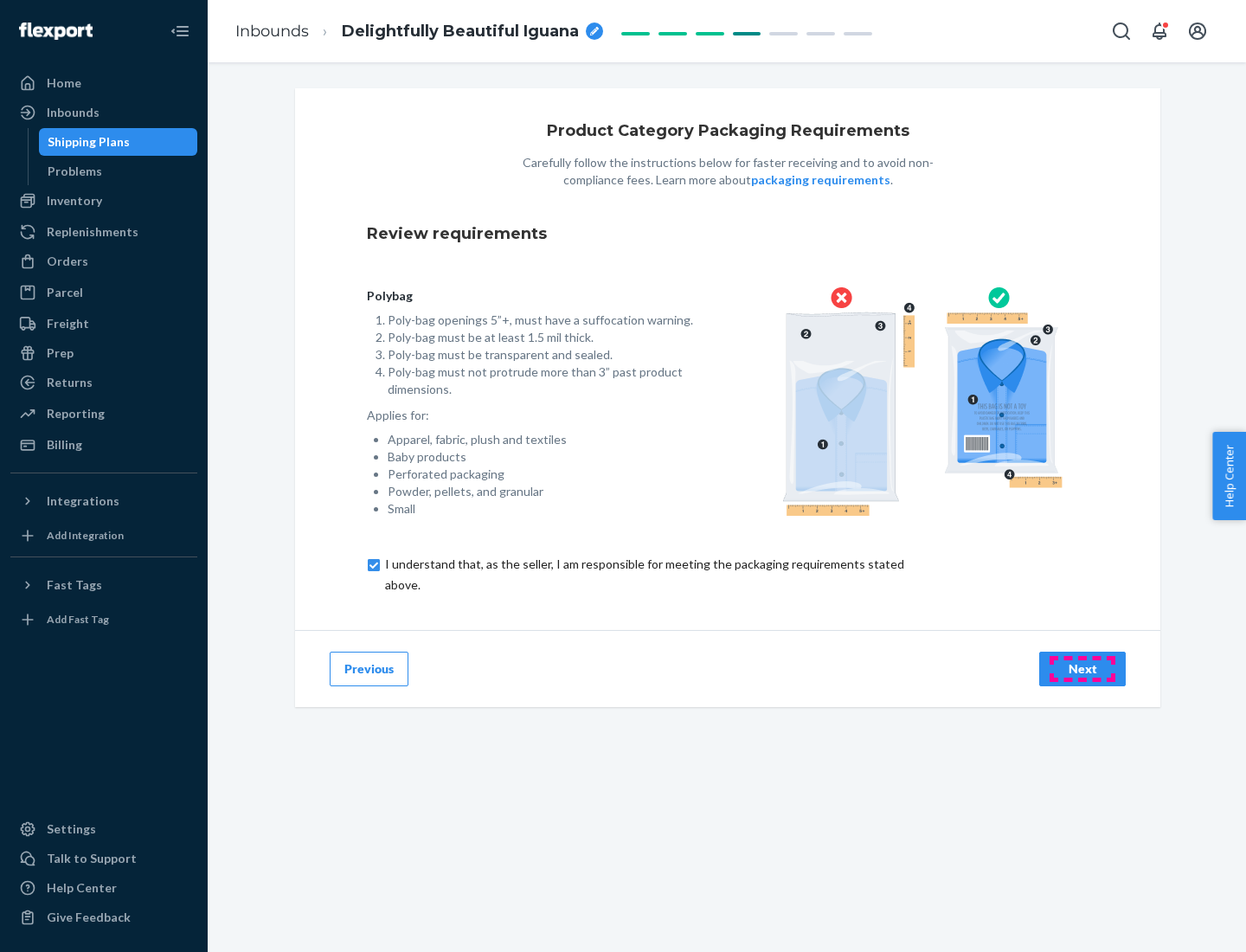
click at [1083, 668] on div "Next" at bounding box center [1083, 669] width 57 height 17
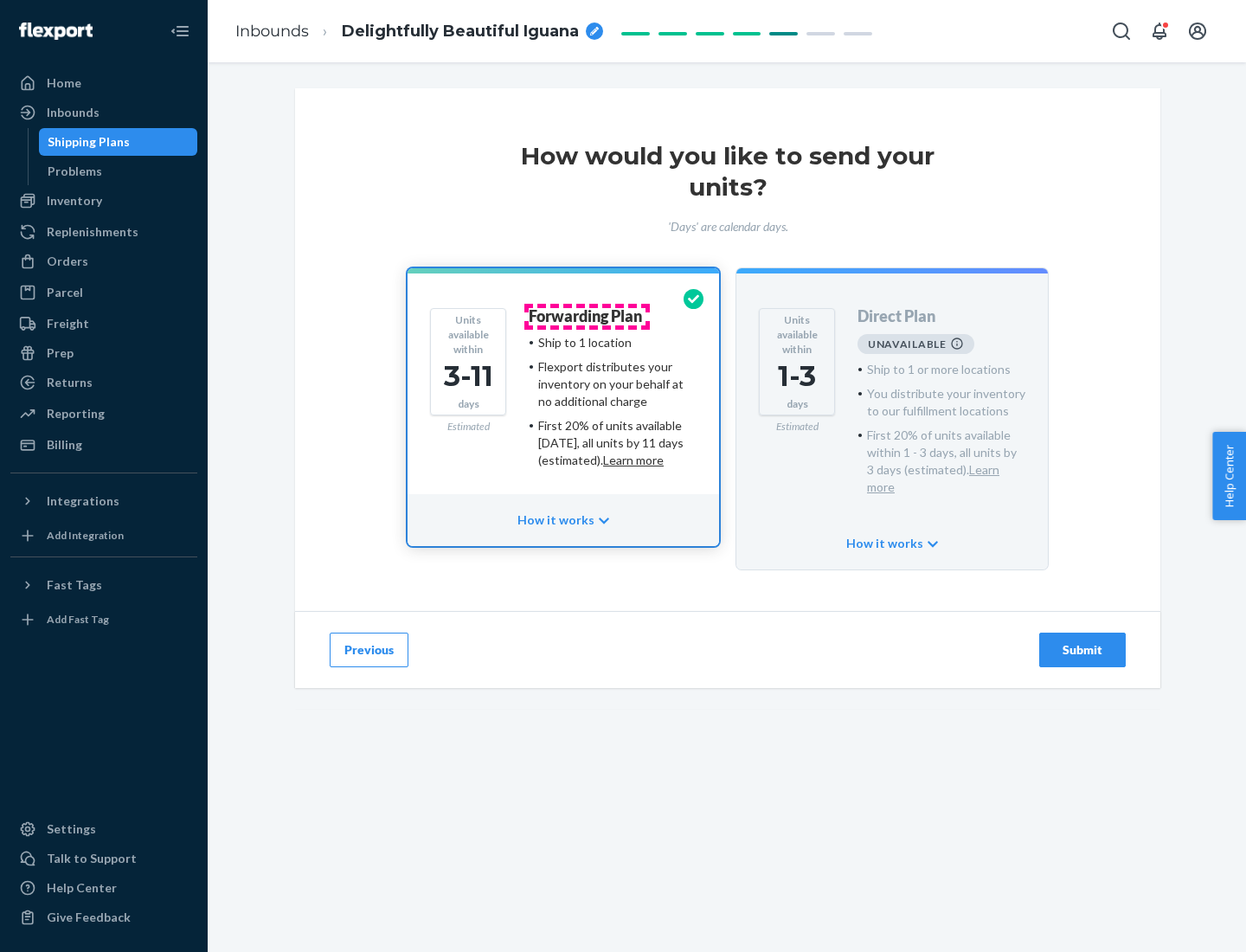
click at [587, 316] on h4 "Forwarding Plan" at bounding box center [585, 317] width 113 height 17
click at [1083, 642] on div "Submit" at bounding box center [1083, 650] width 57 height 17
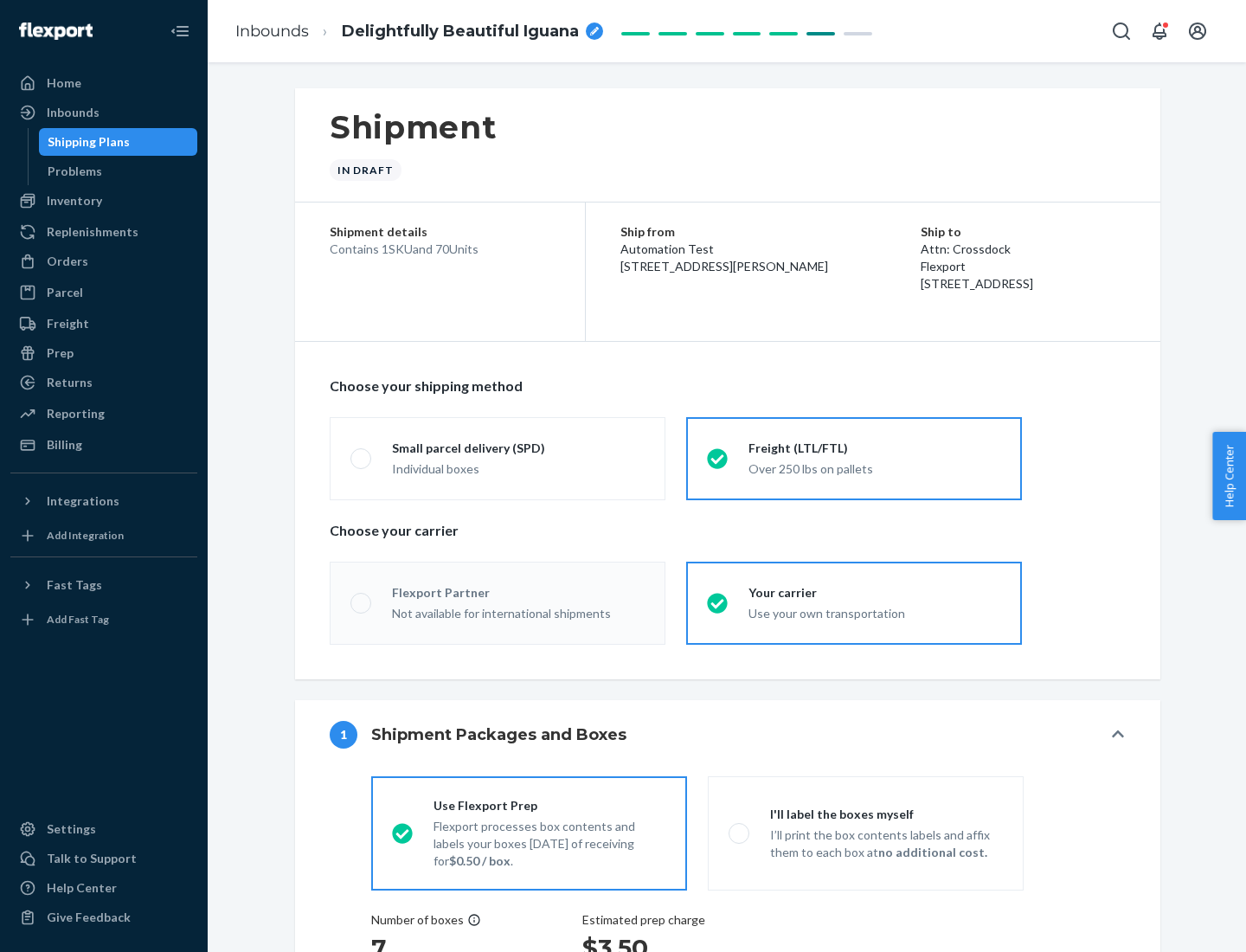
radio input "true"
radio input "false"
radio input "true"
radio input "false"
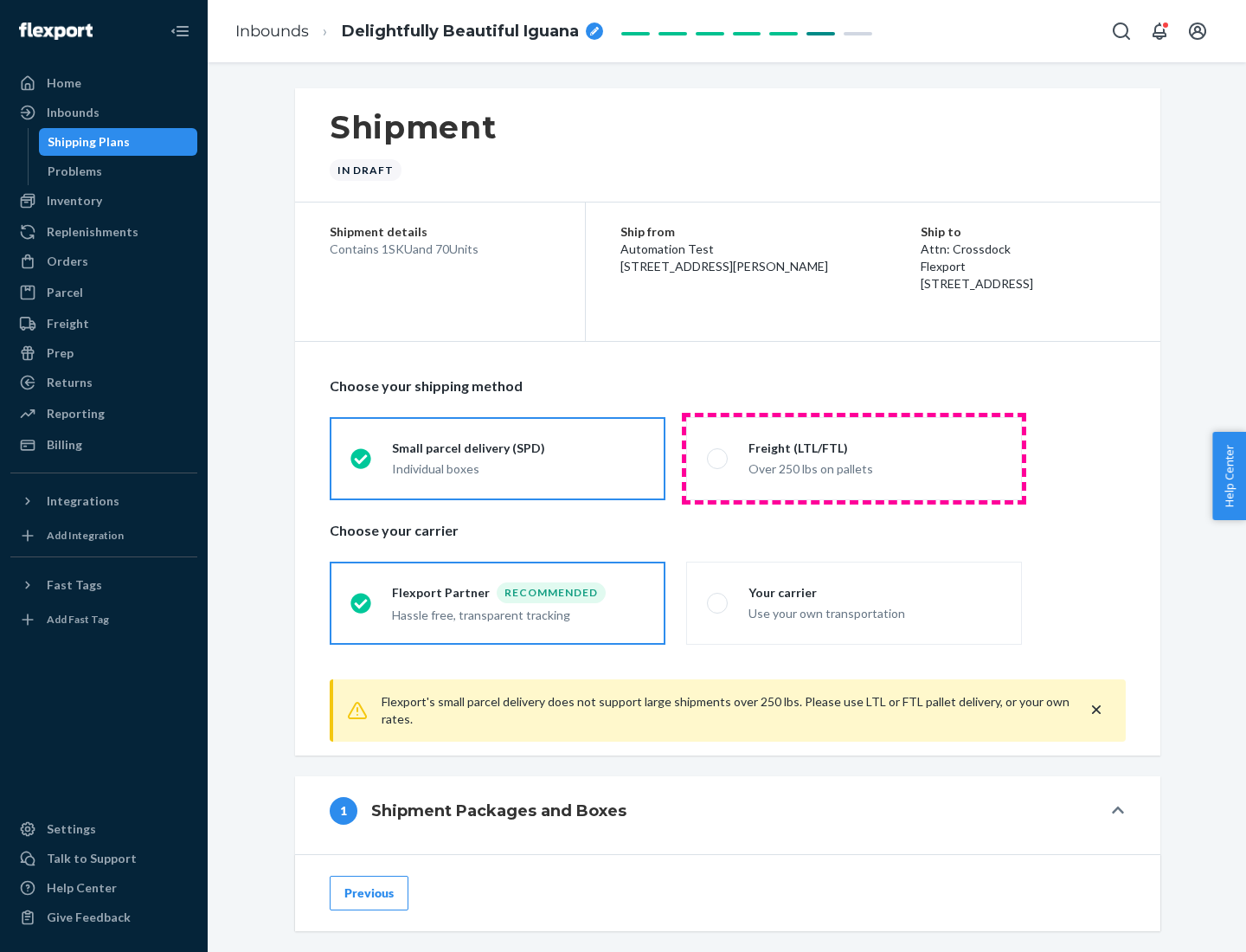
click at [854, 458] on div "Over 250 lbs on pallets" at bounding box center [875, 467] width 252 height 21
click at [719, 458] on input "Freight (LTL/FTL) Over 250 lbs on pallets" at bounding box center [712, 458] width 11 height 11
radio input "true"
radio input "false"
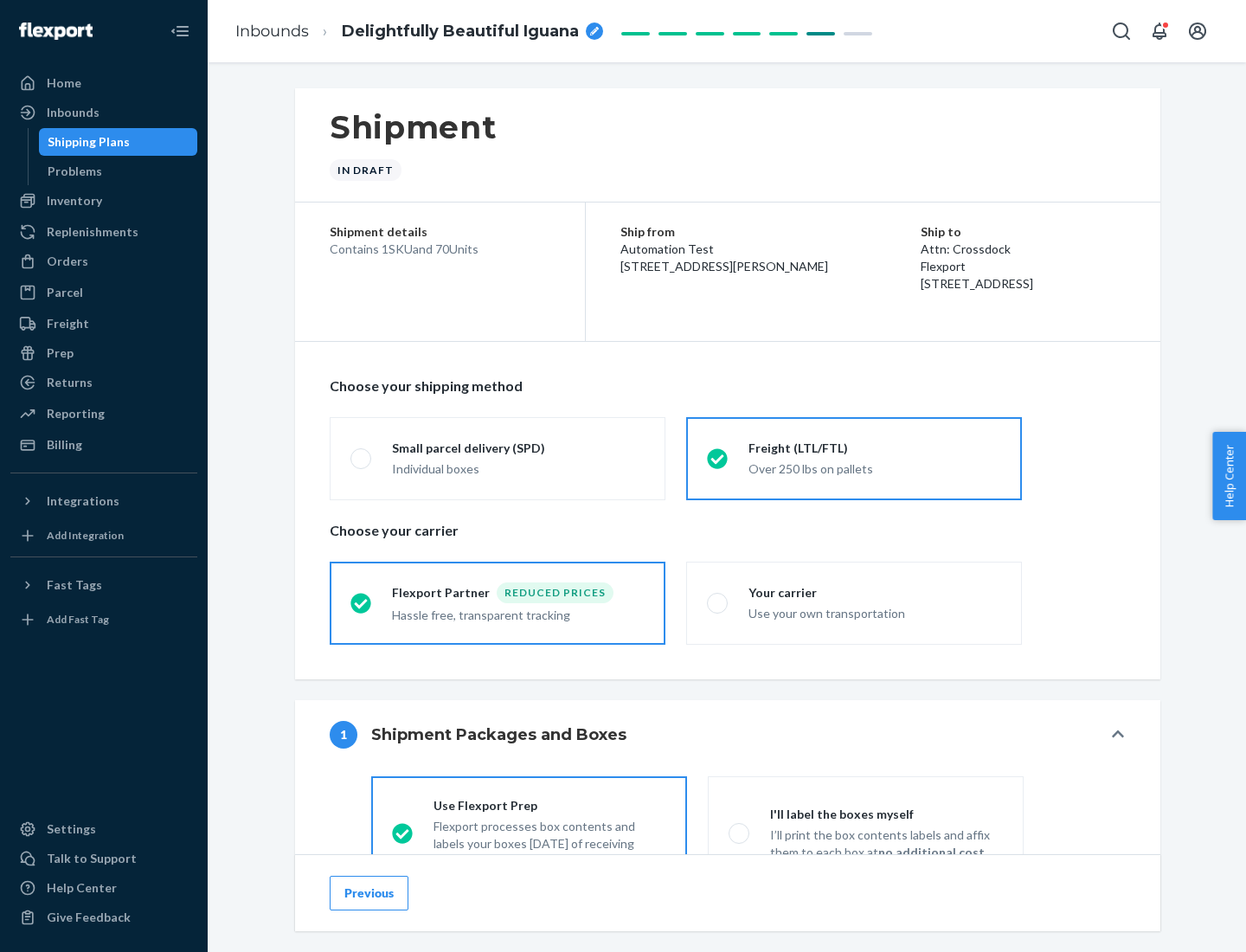
scroll to position [96, 0]
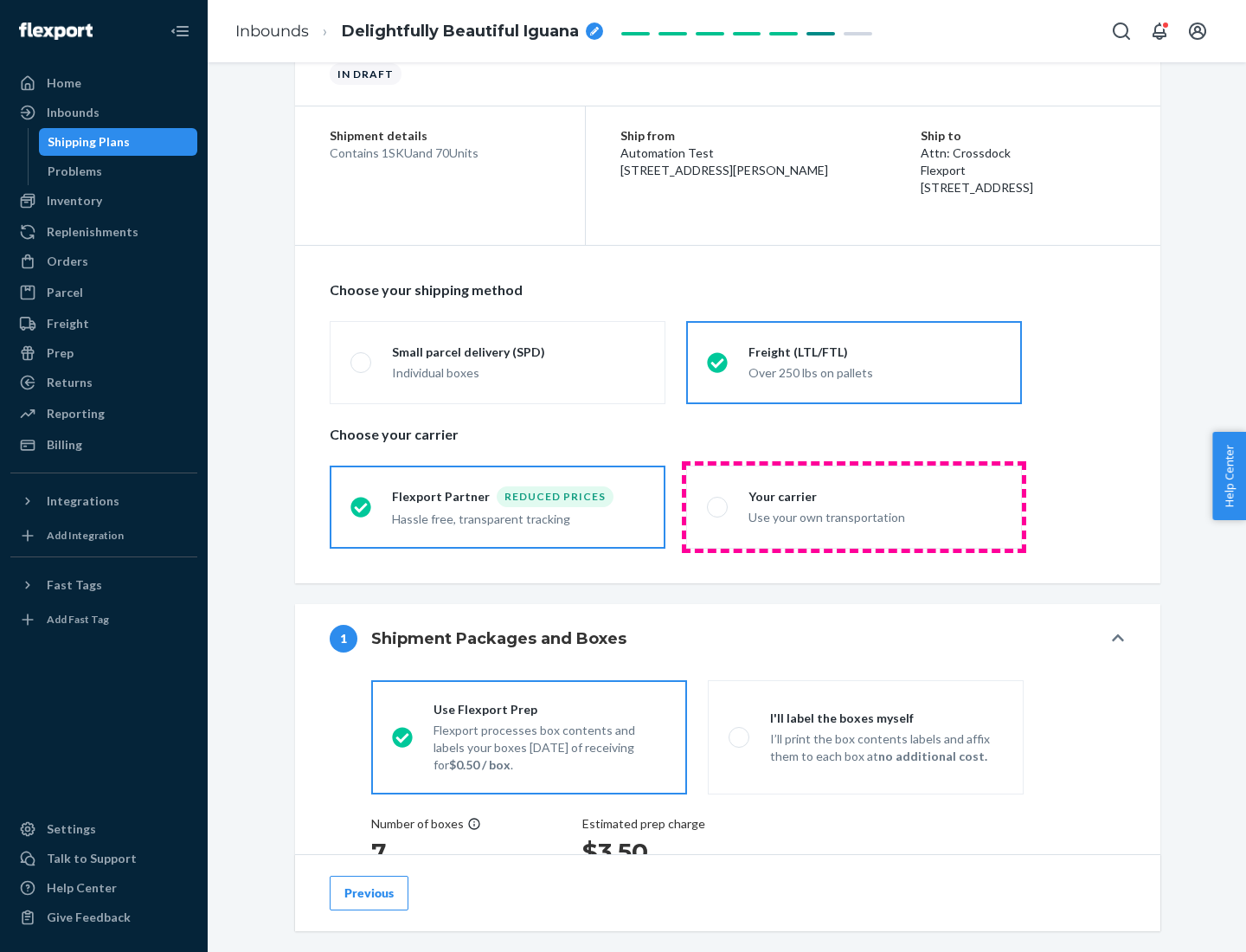
click at [854, 506] on div "Use your own transportation" at bounding box center [875, 515] width 252 height 21
click at [719, 506] on input "Your carrier Use your own transportation" at bounding box center [712, 506] width 11 height 11
radio input "true"
radio input "false"
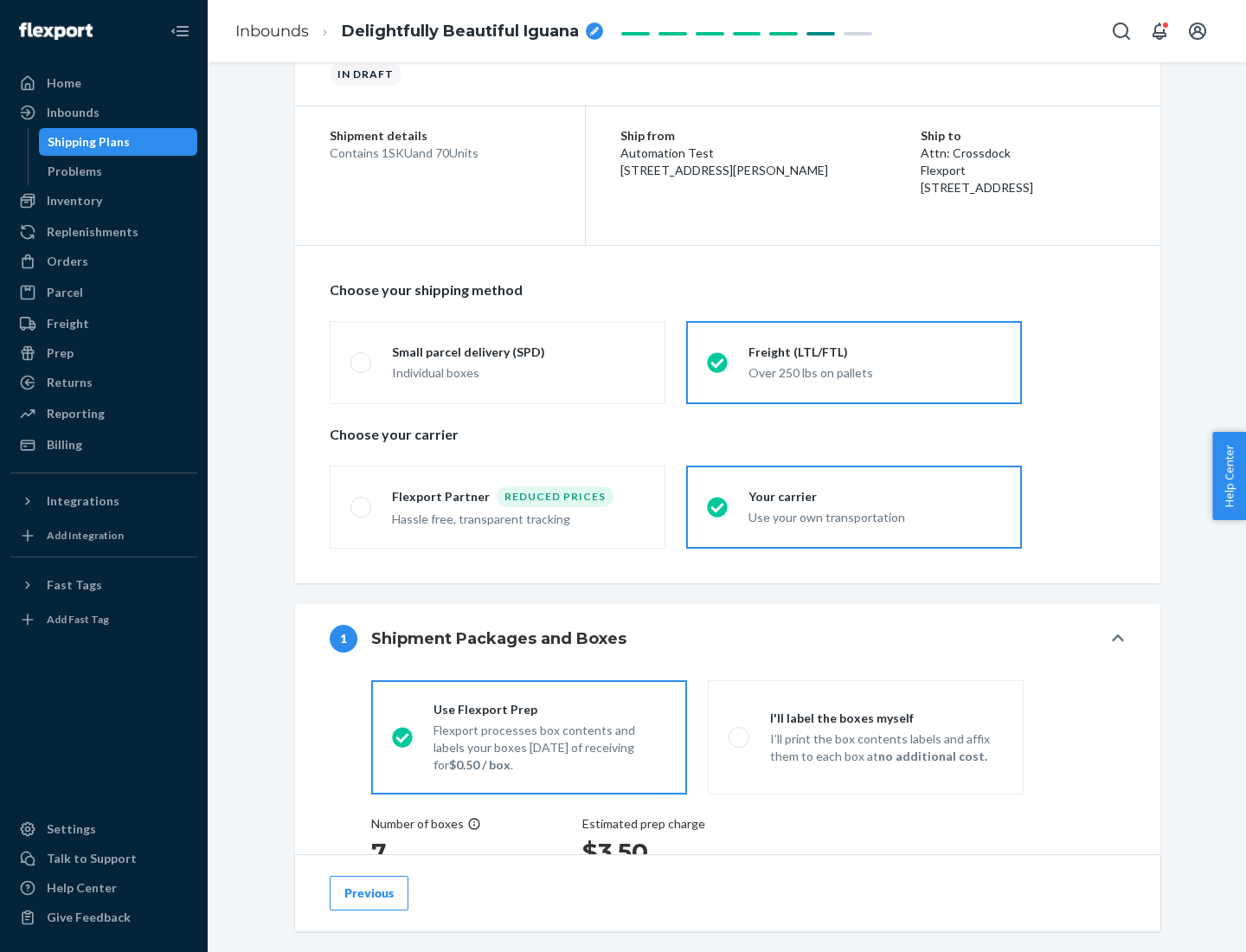
scroll to position [327, 0]
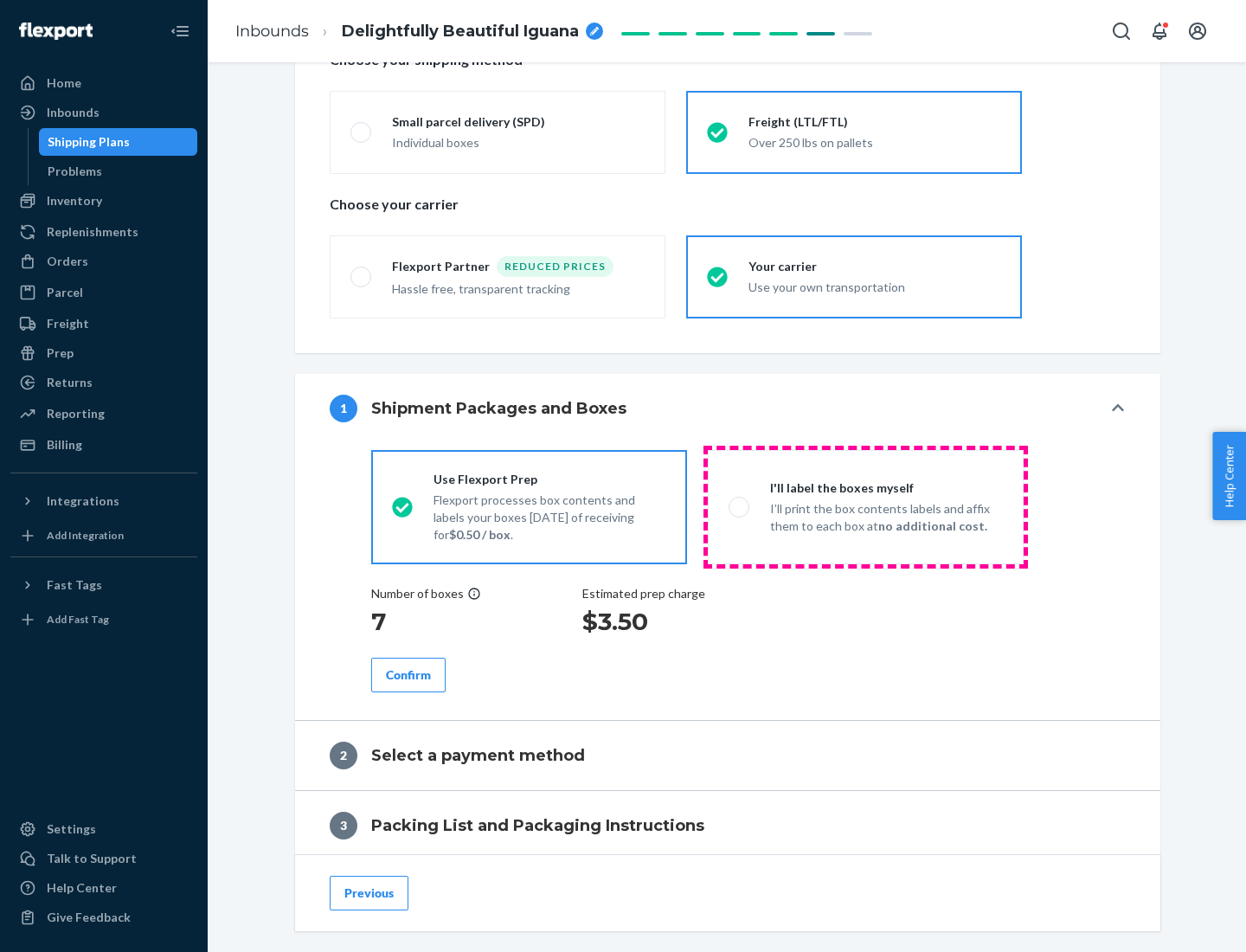
click at [866, 506] on p "I’ll print the box contents labels and affix them to each box at no additional …" at bounding box center [887, 517] width 233 height 34
click at [740, 506] on input "I'll label the boxes myself I’ll print the box contents labels and affix them t…" at bounding box center [734, 506] width 11 height 11
radio input "true"
radio input "false"
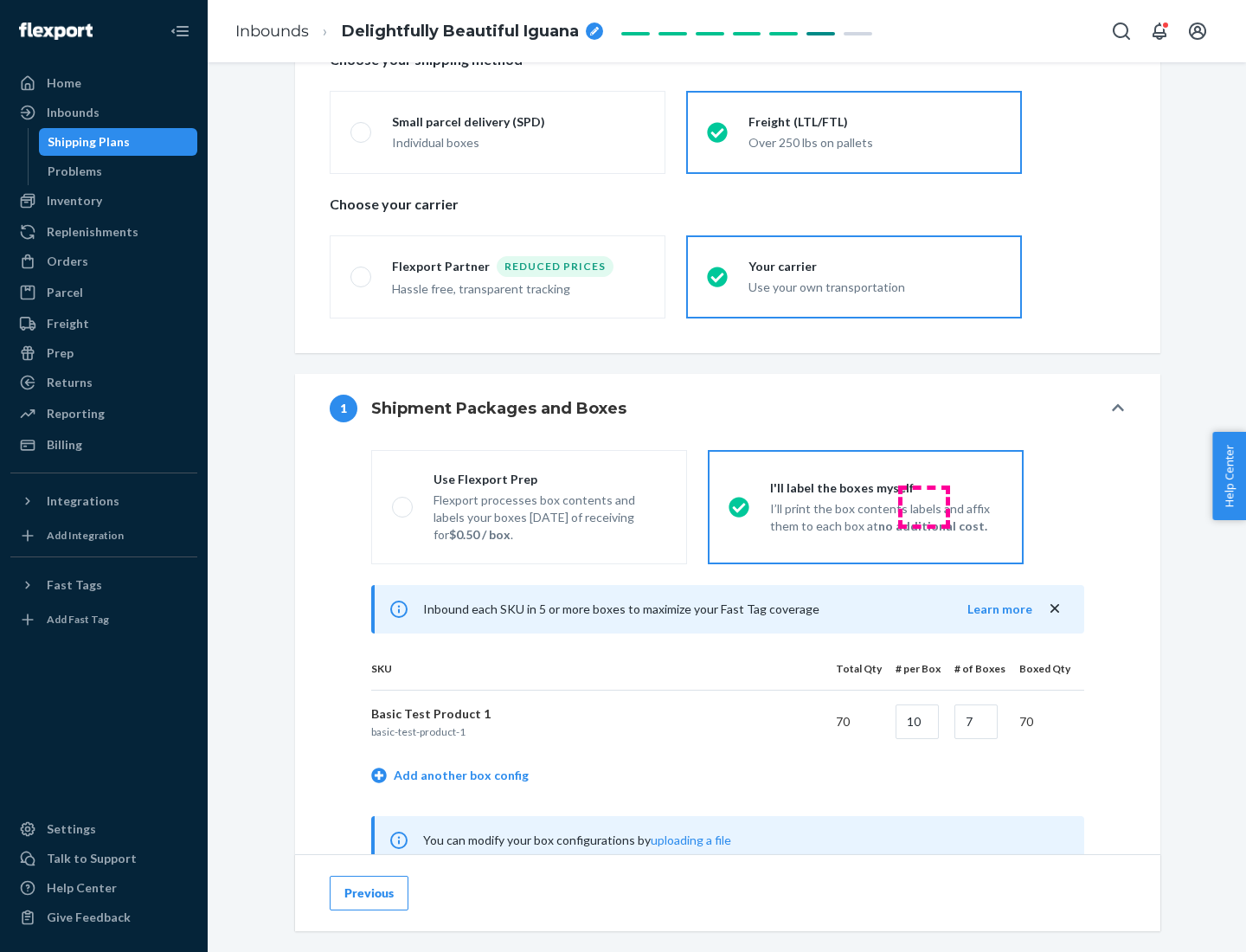
scroll to position [541, 0]
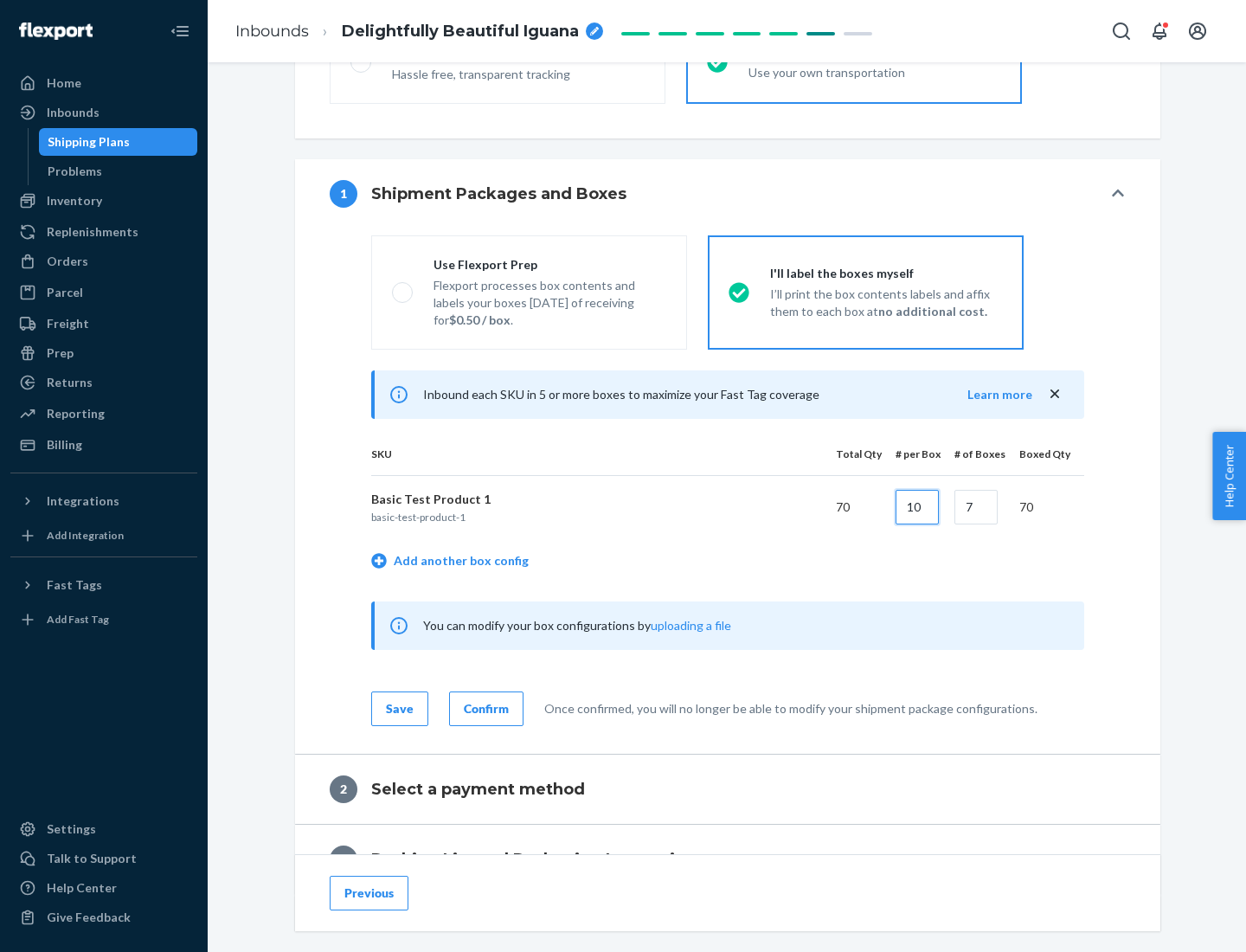
type input "10"
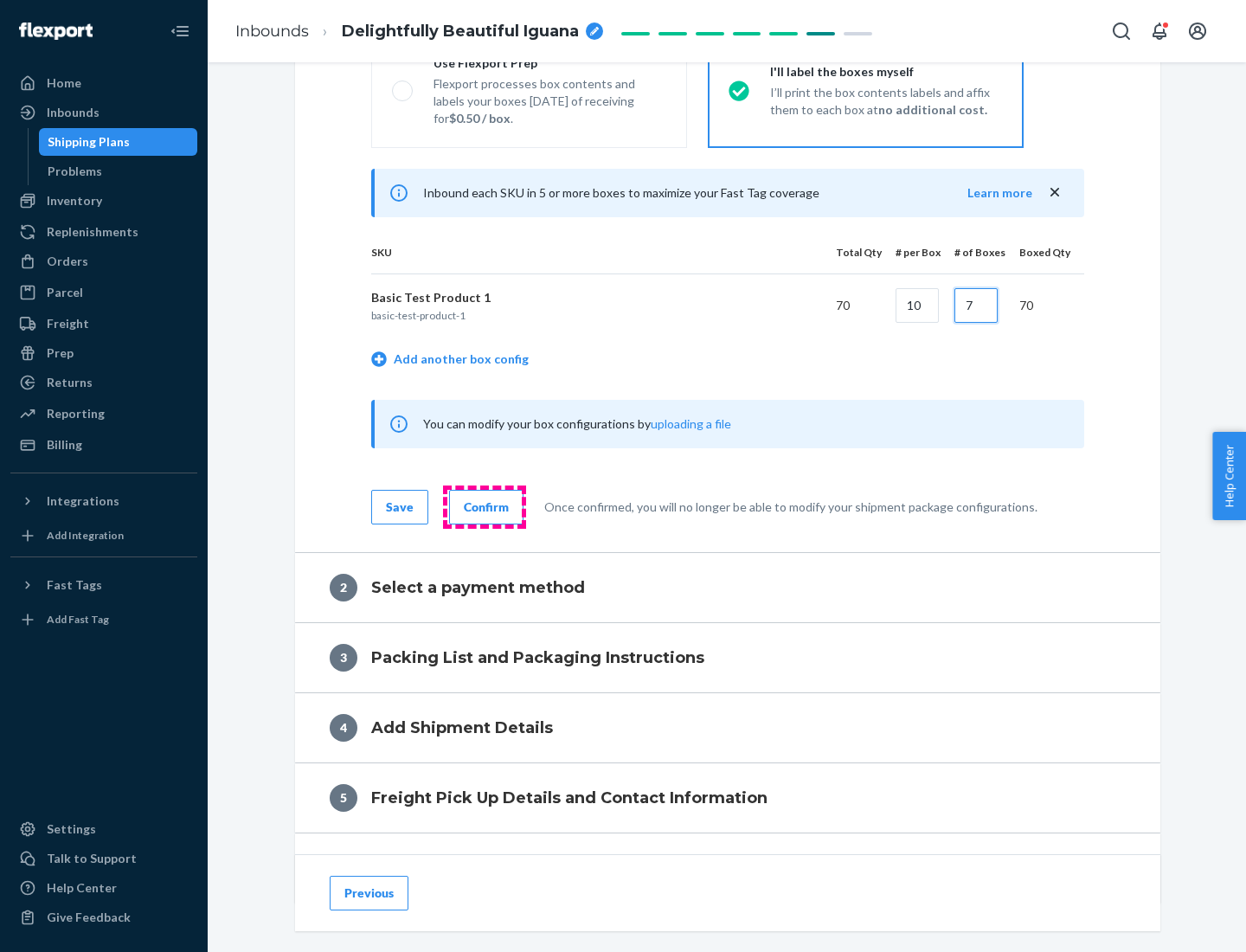
type input "7"
click at [484, 506] on div "Confirm" at bounding box center [486, 506] width 45 height 17
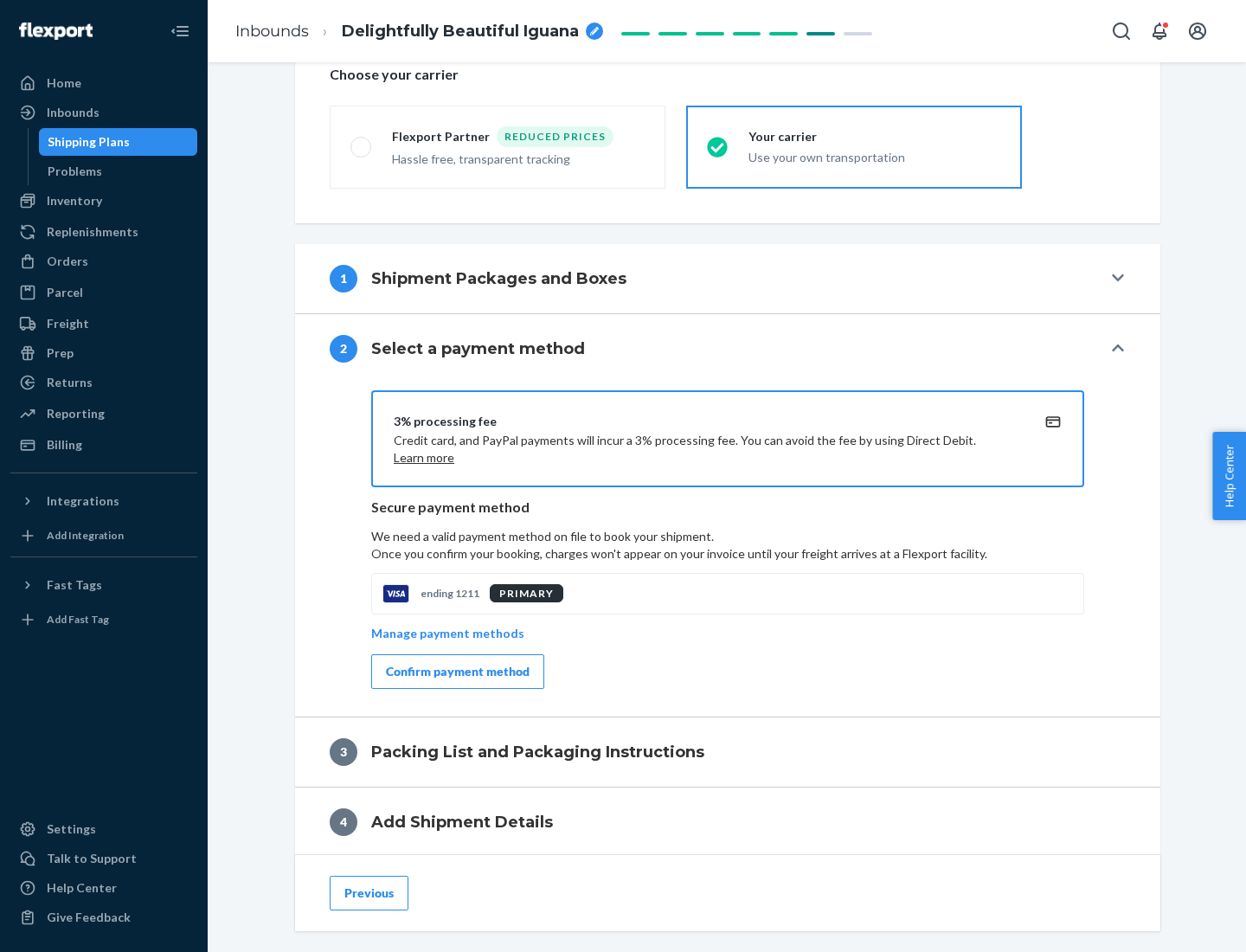
scroll to position [621, 0]
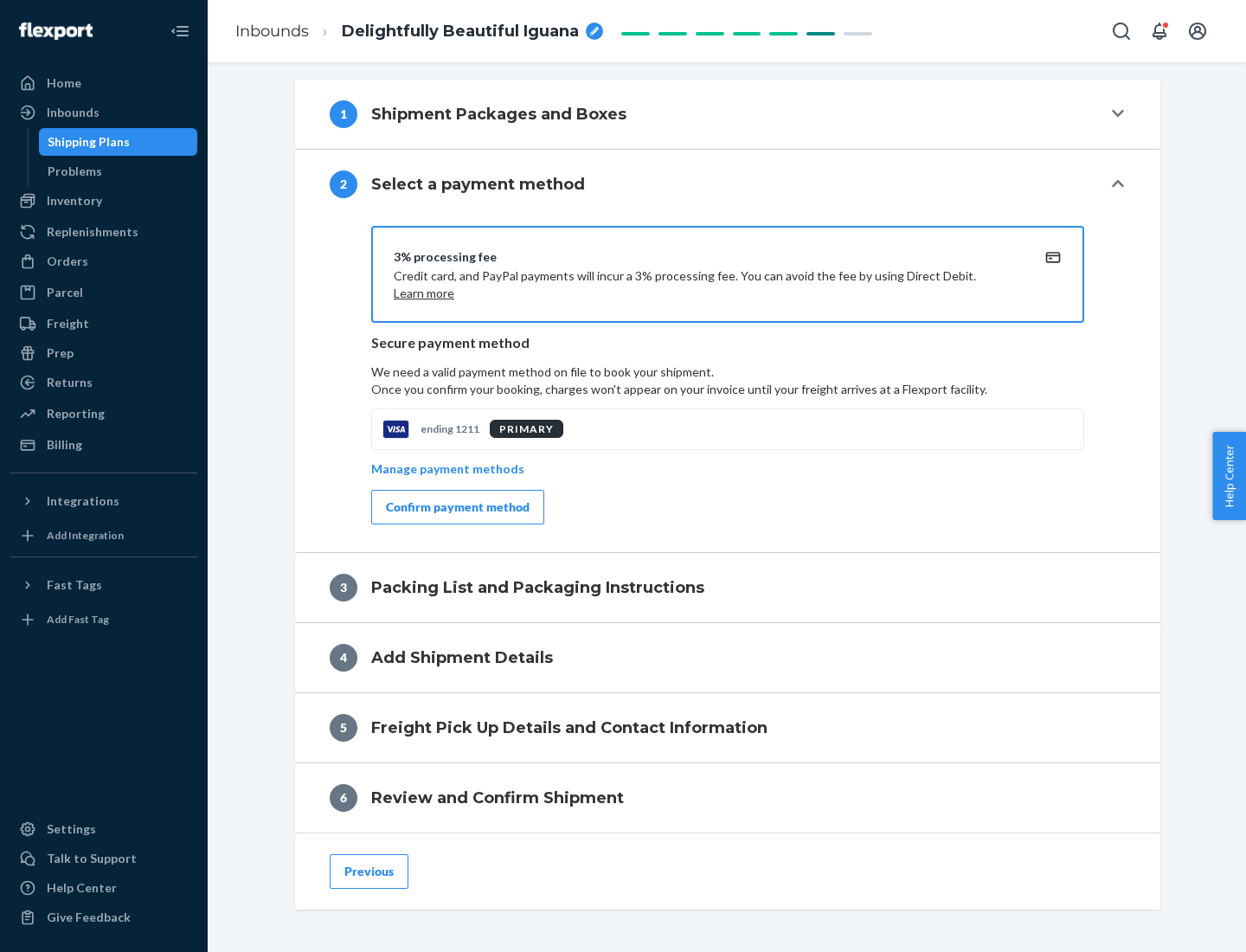
click at [456, 507] on div "Confirm payment method" at bounding box center [457, 506] width 143 height 17
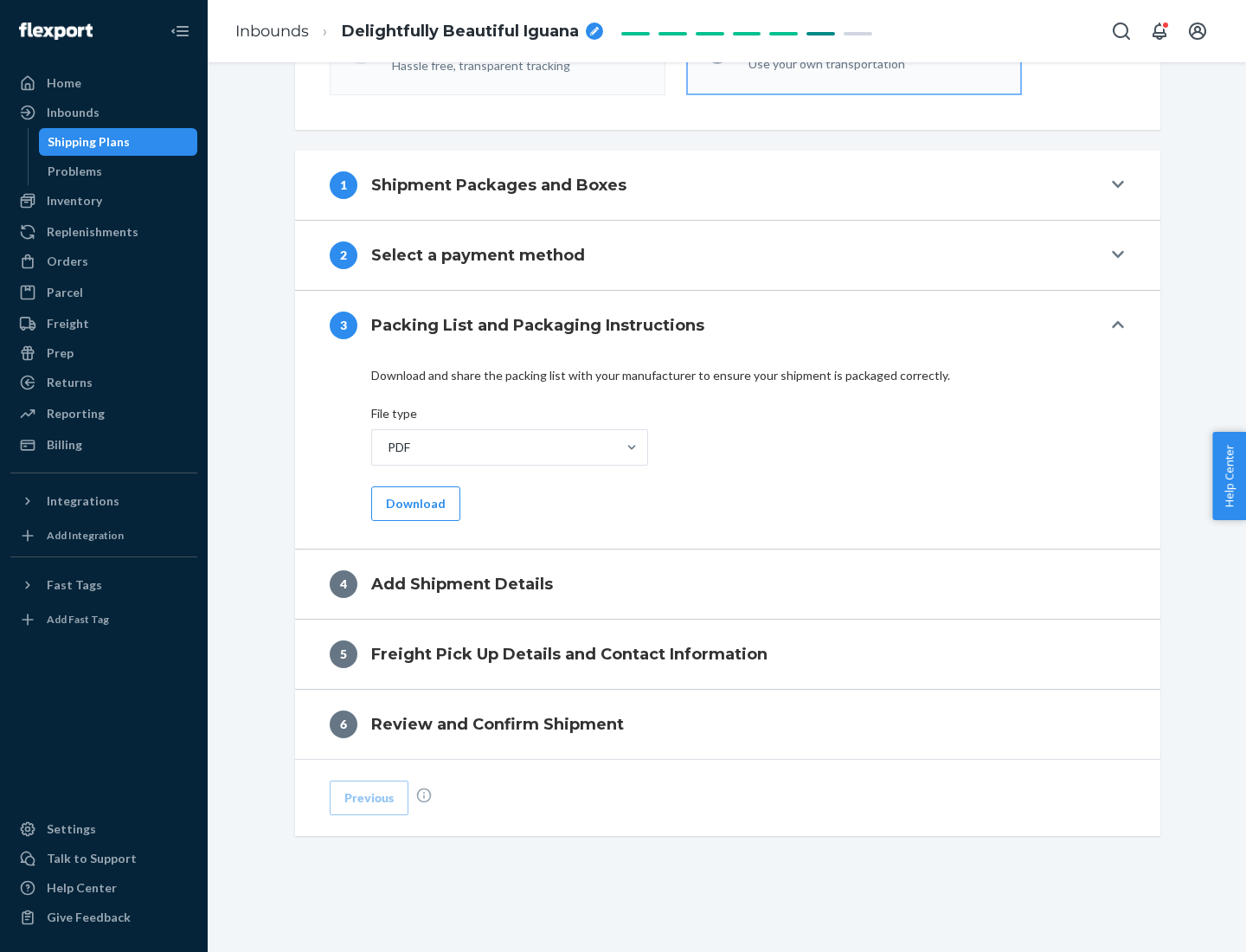
scroll to position [546, 0]
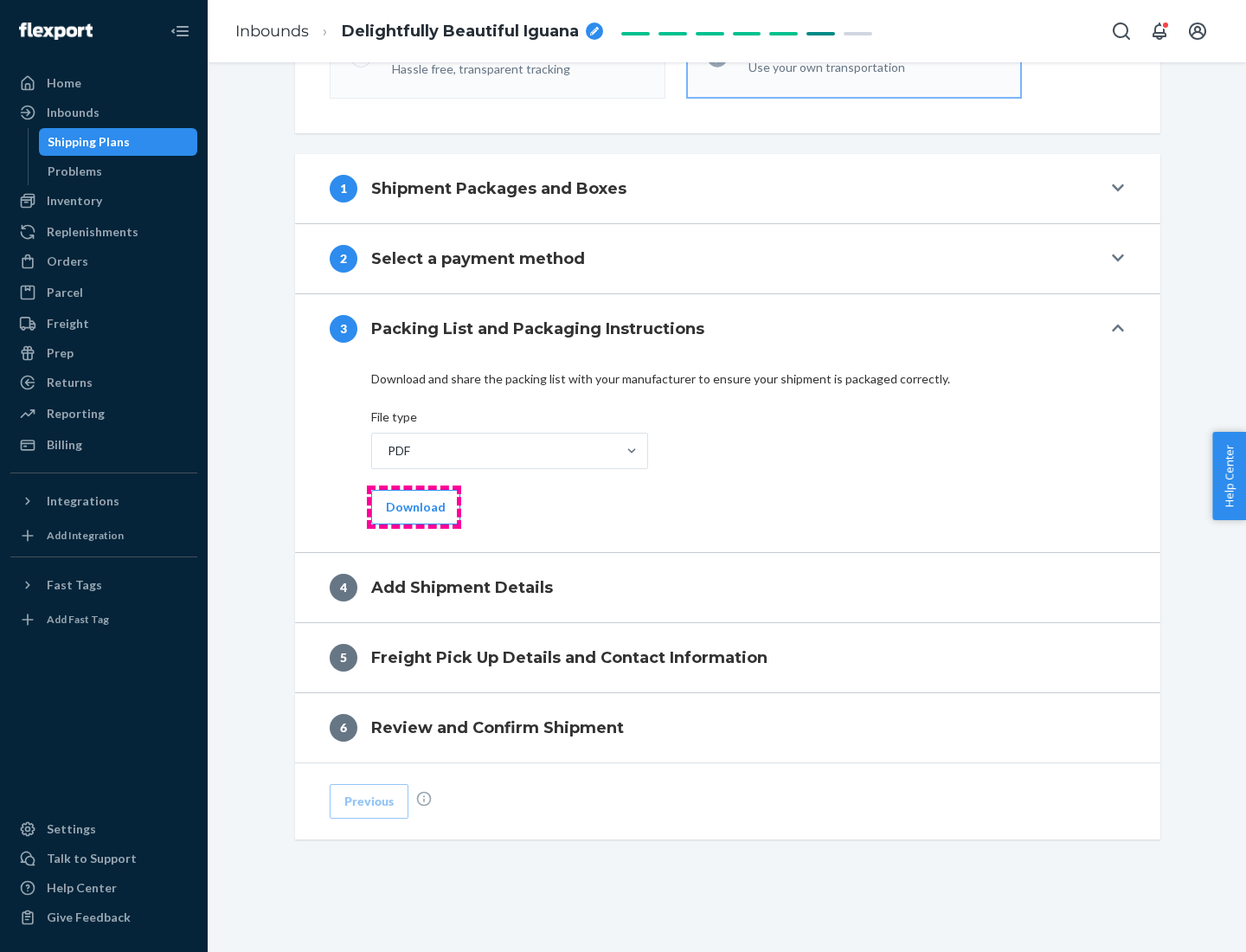
click at [414, 506] on button "Download" at bounding box center [416, 507] width 89 height 34
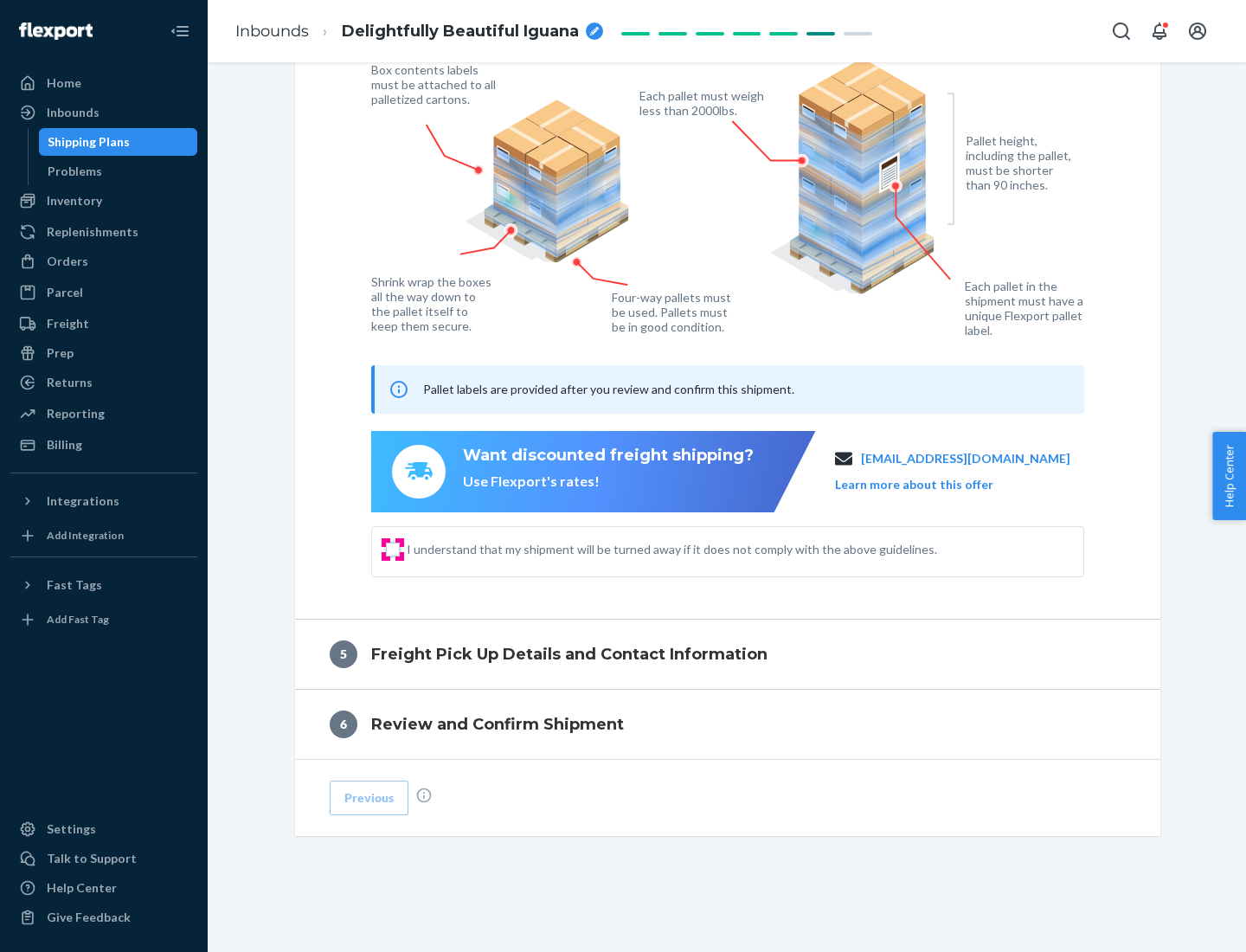
click at [393, 549] on input "I understand that my shipment will be turned away if it does not comply with th…" at bounding box center [392, 549] width 14 height 14
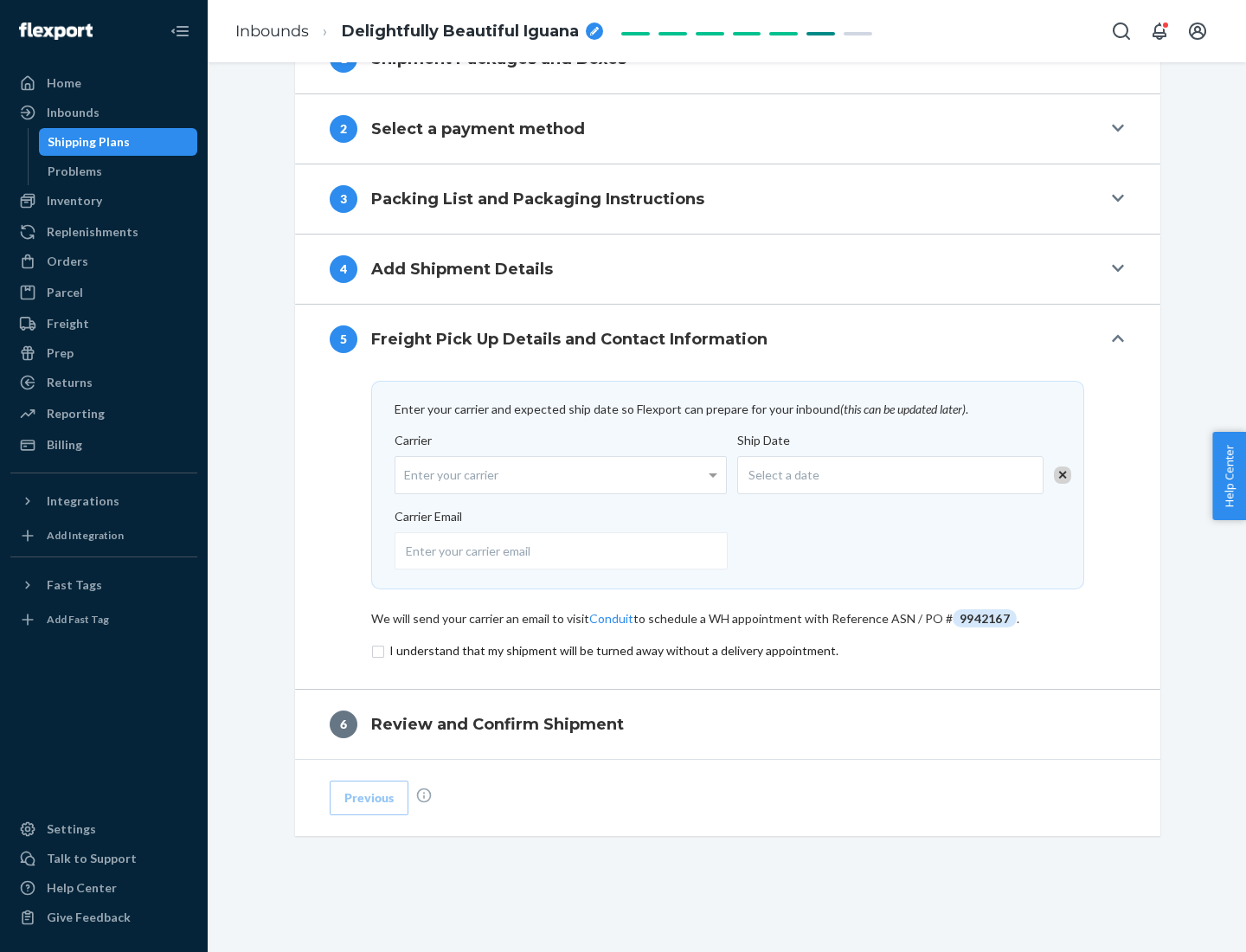
scroll to position [676, 0]
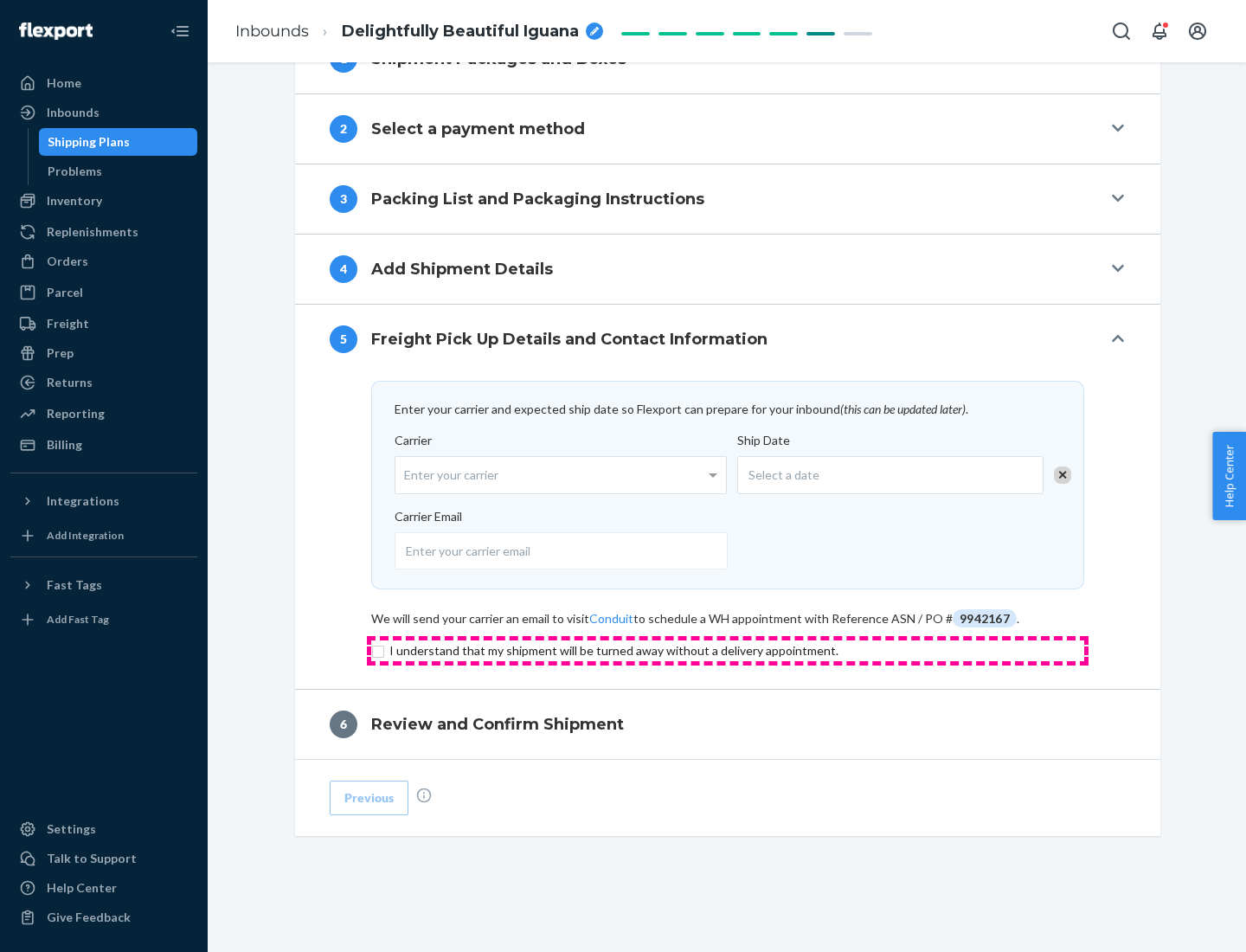
click at [728, 650] on input "checkbox" at bounding box center [728, 651] width 713 height 21
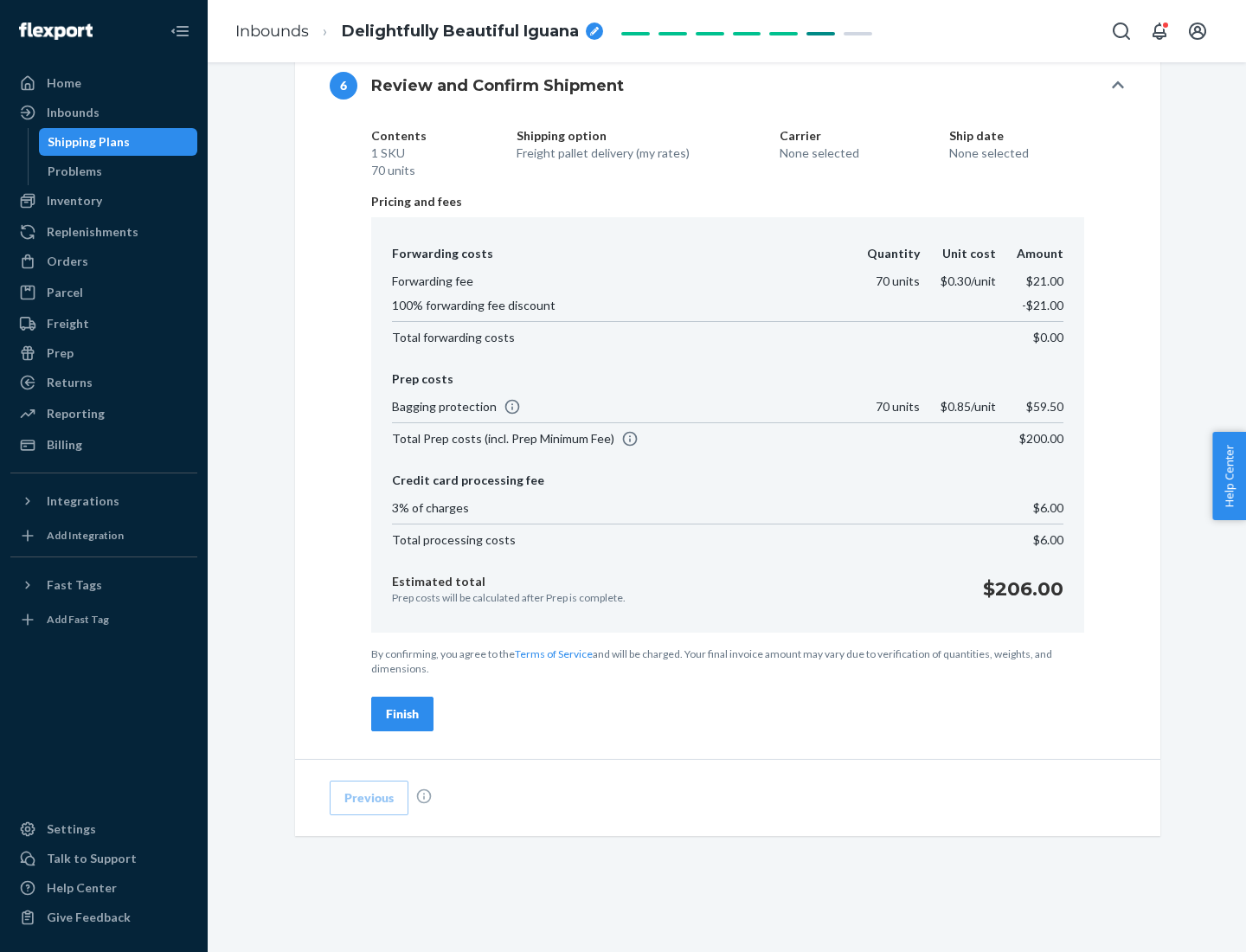
click at [402, 714] on div "Finish" at bounding box center [402, 713] width 33 height 17
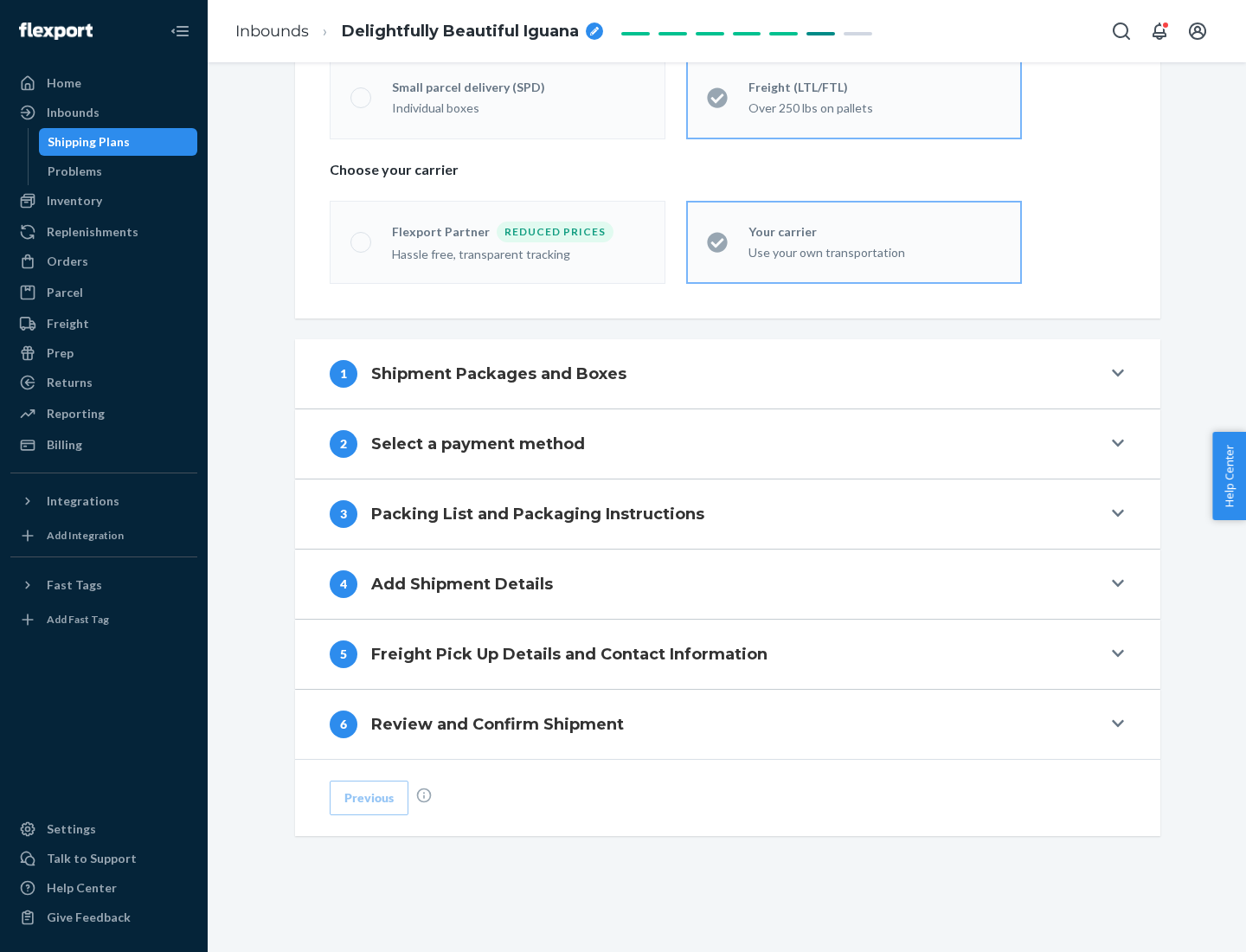
scroll to position [361, 0]
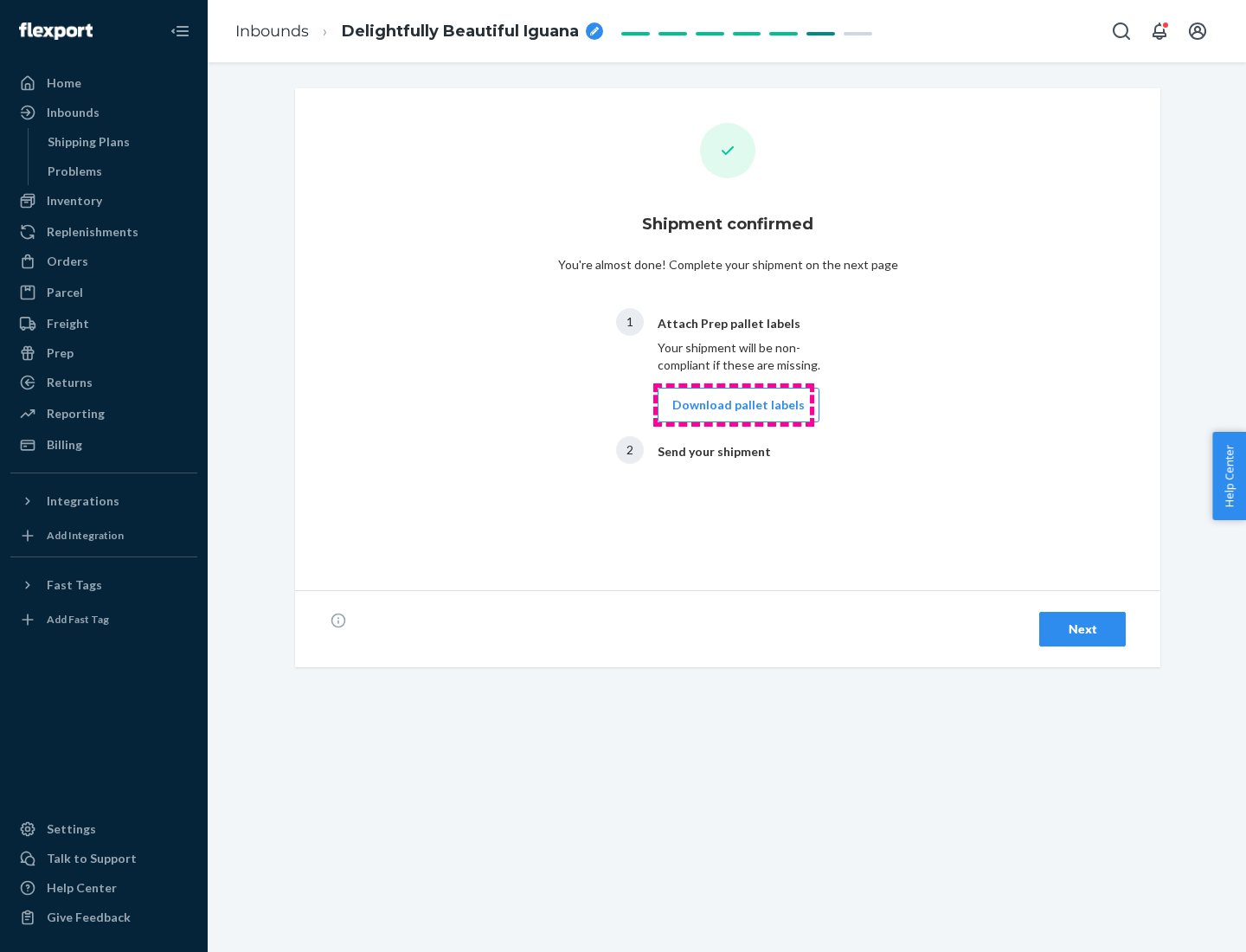
click at [734, 405] on button "Download pallet labels" at bounding box center [739, 405] width 162 height 34
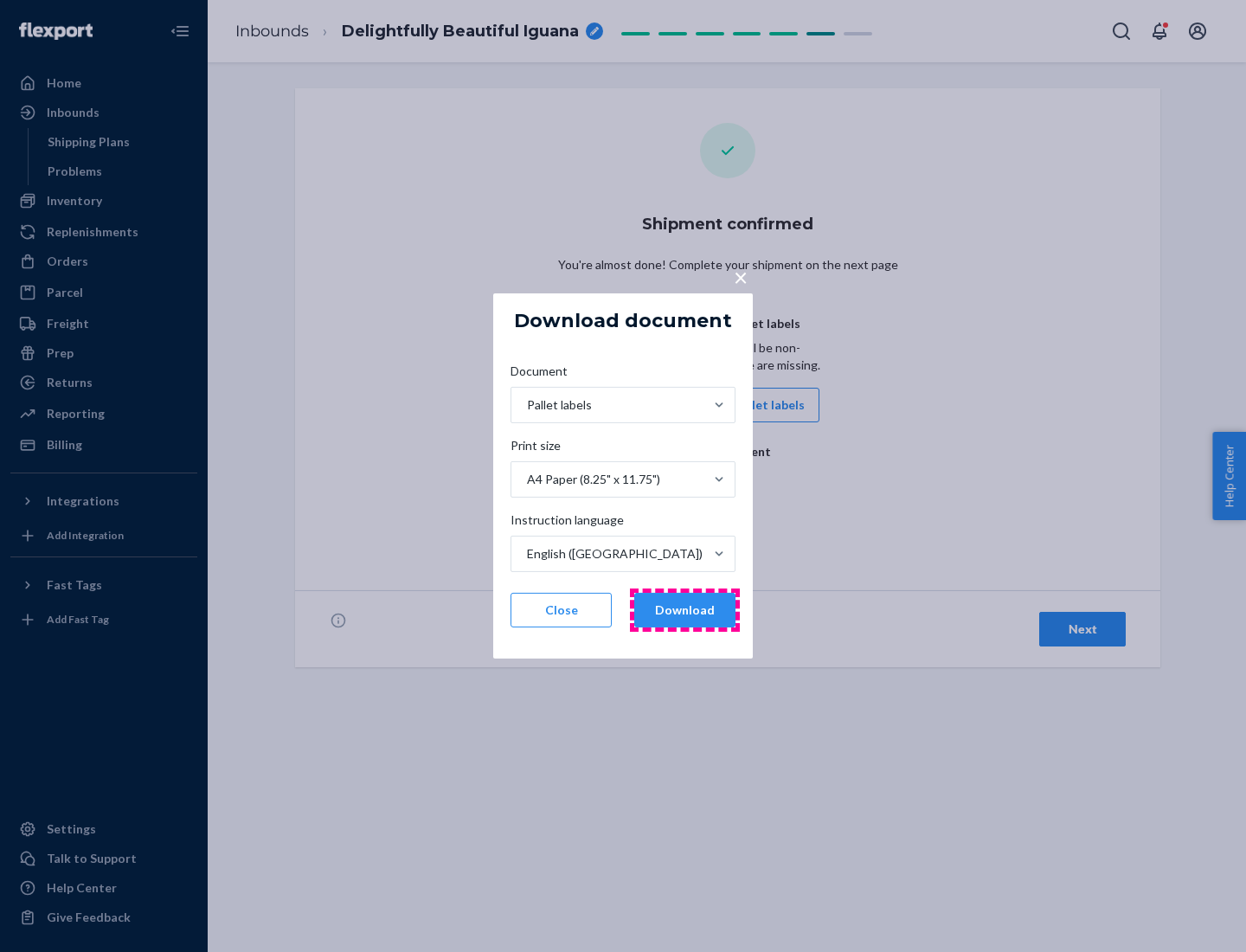
click at [684, 610] on button "Download" at bounding box center [685, 610] width 102 height 34
